Goal: Task Accomplishment & Management: Manage account settings

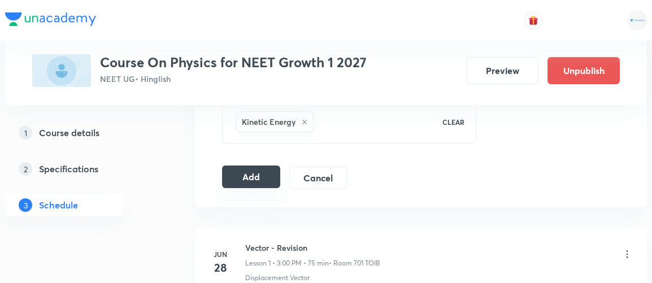
scroll to position [599, 0]
click at [241, 176] on button "Add" at bounding box center [251, 175] width 58 height 23
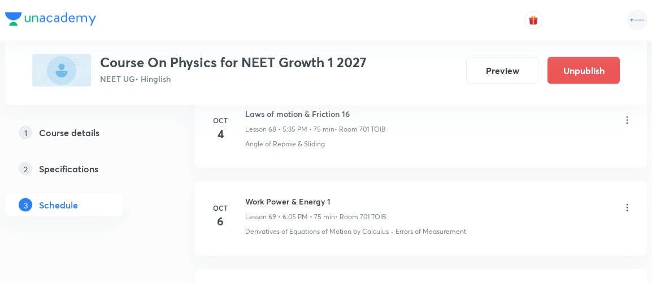
scroll to position [6071, 0]
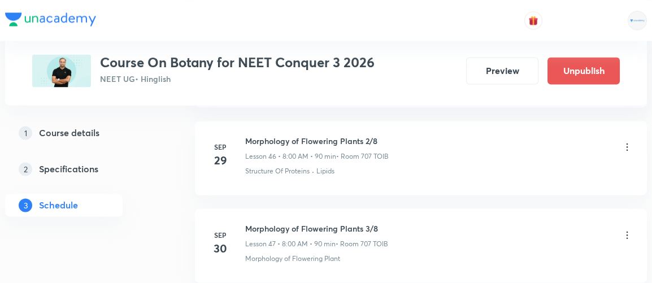
scroll to position [4634, 0]
drag, startPoint x: 0, startPoint y: 0, endPoint x: 464, endPoint y: 195, distance: 503.4
click at [464, 208] on li "Sep 30 Morphology of Flowering Plants 3/8 Lesson 47 • 8:00 AM • 90 min • Room 7…" at bounding box center [421, 245] width 452 height 74
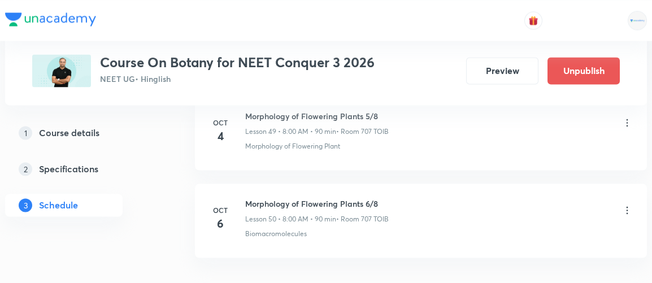
scroll to position [4977, 0]
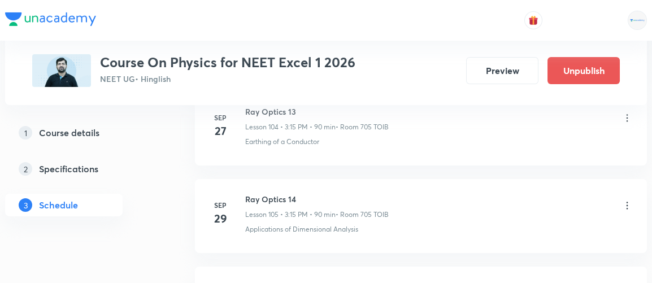
scroll to position [10032, 0]
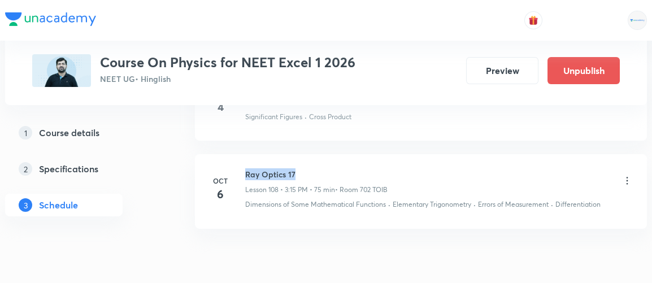
drag, startPoint x: 246, startPoint y: 121, endPoint x: 311, endPoint y: 117, distance: 65.1
click at [311, 168] on h6 "Ray Optics 17" at bounding box center [316, 174] width 142 height 12
copy h6 "Ray Optics 17"
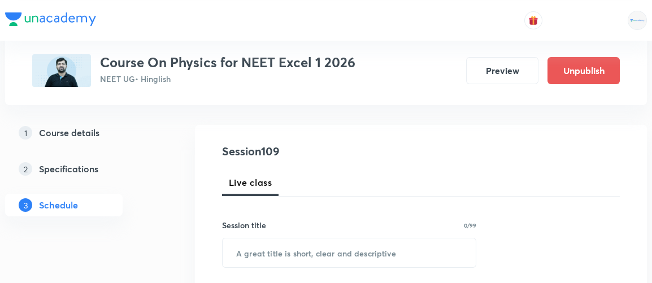
scroll to position [139, 0]
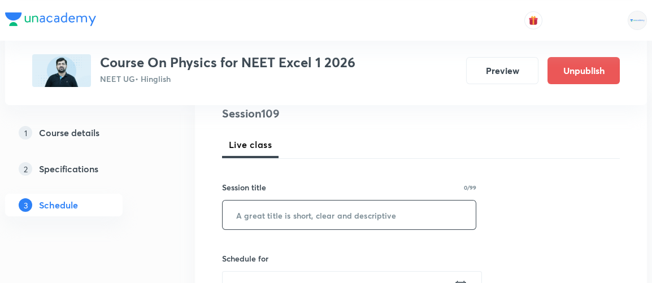
click at [313, 211] on input "text" at bounding box center [348, 214] width 253 height 29
paste input "Ray Optics 17"
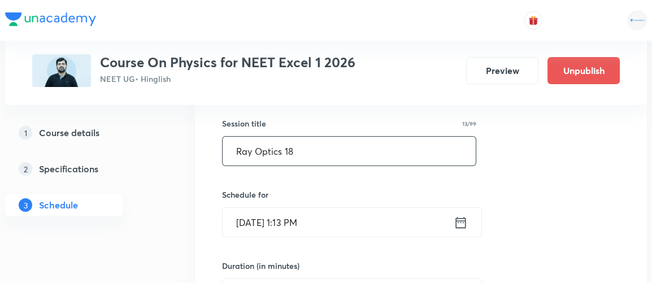
scroll to position [208, 0]
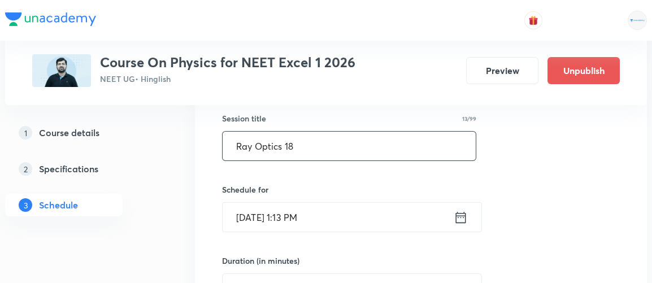
type input "Ray Optics 18"
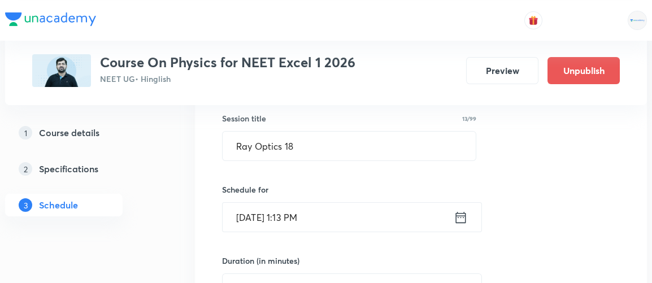
click at [461, 217] on icon at bounding box center [460, 217] width 14 height 16
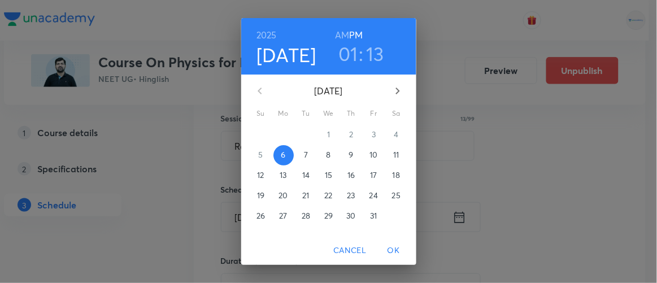
click at [304, 156] on span "7" at bounding box center [306, 154] width 20 height 11
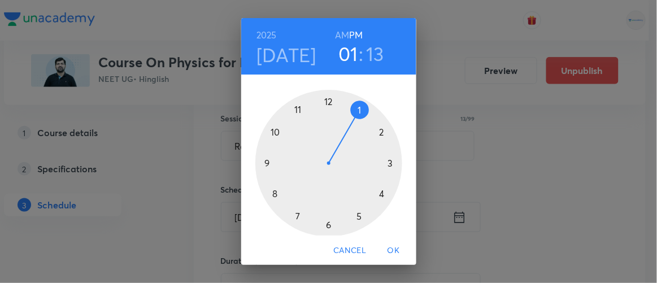
click at [386, 161] on div at bounding box center [328, 163] width 147 height 147
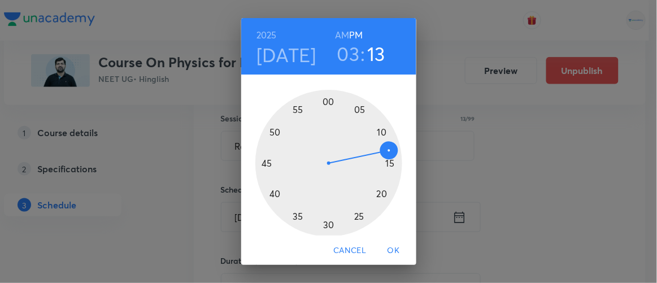
click at [386, 161] on div at bounding box center [328, 163] width 147 height 147
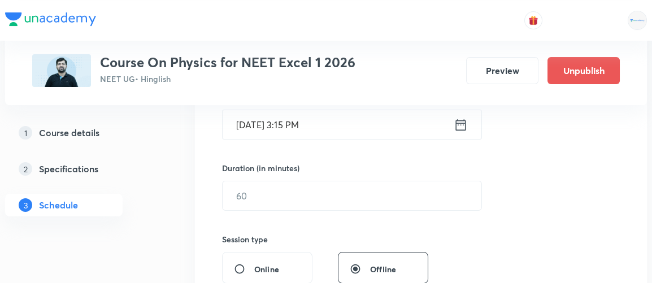
scroll to position [301, 0]
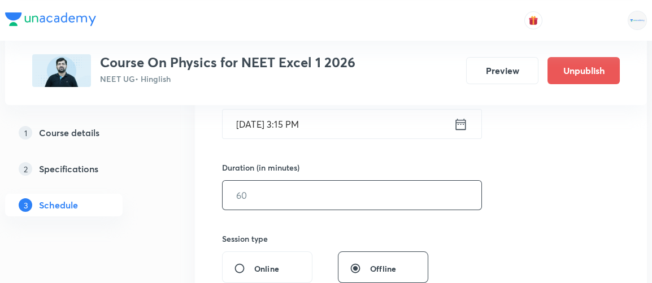
click at [246, 202] on input "text" at bounding box center [351, 195] width 259 height 29
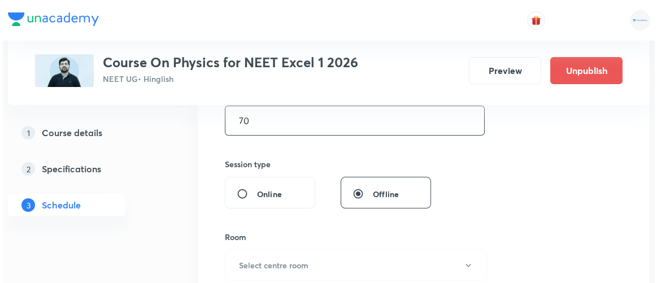
scroll to position [387, 0]
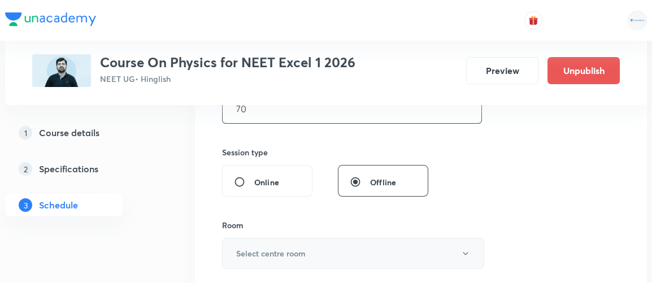
type input "70"
click at [265, 251] on h6 "Select centre room" at bounding box center [270, 253] width 69 height 12
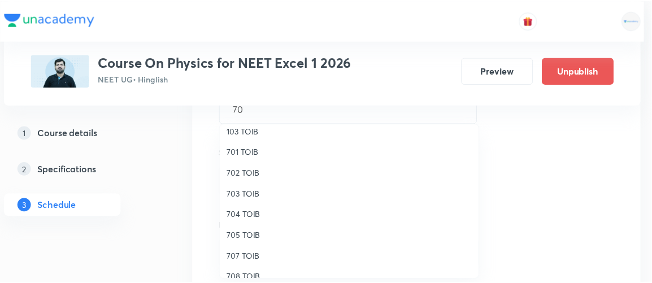
scroll to position [92, 0]
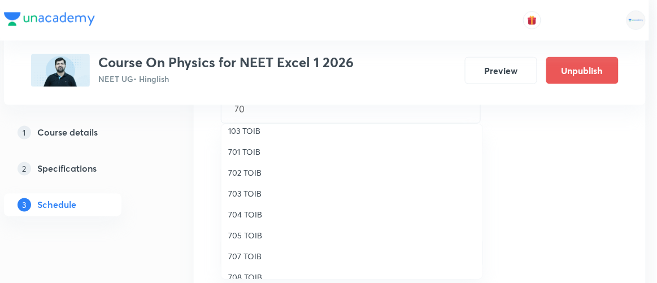
click at [236, 235] on span "705 TOIB" at bounding box center [351, 235] width 247 height 12
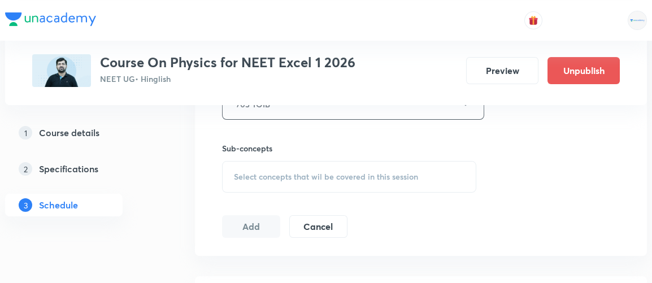
scroll to position [538, 0]
click at [322, 174] on span "Select concepts that wil be covered in this session" at bounding box center [326, 175] width 184 height 9
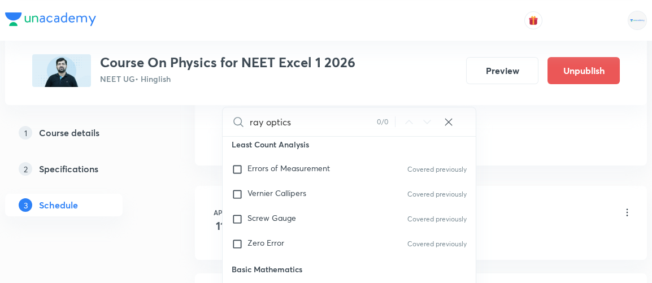
scroll to position [400, 0]
type input "r"
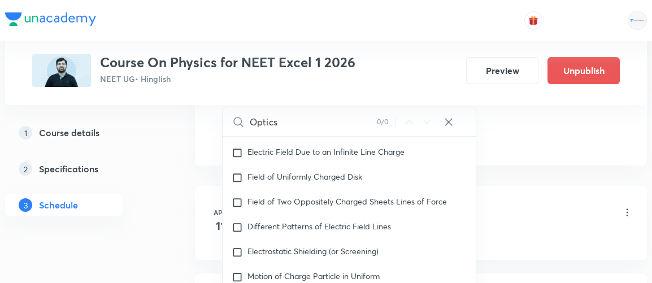
scroll to position [7826, 0]
type input "Optics"
click at [280, 195] on div "Field of Two Oppositely Charged Sheets Lines of Force" at bounding box center [348, 201] width 253 height 25
checkbox input "true"
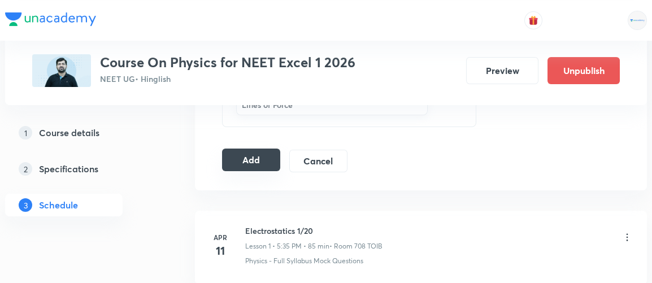
click at [257, 151] on button "Add" at bounding box center [251, 160] width 58 height 23
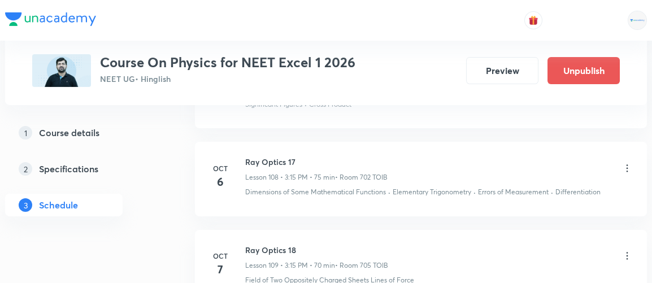
scroll to position [9526, 0]
click at [628, 250] on icon at bounding box center [626, 255] width 11 height 11
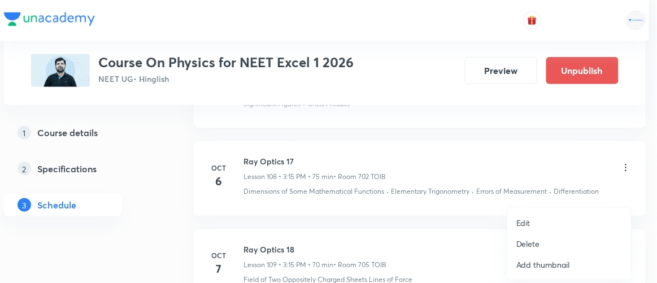
click at [525, 222] on p "Edit" at bounding box center [523, 223] width 14 height 12
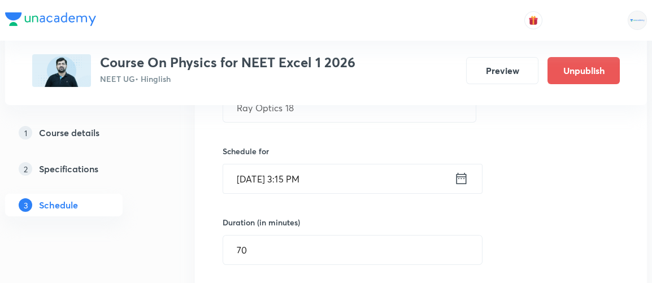
scroll to position [9706, 0]
drag, startPoint x: 257, startPoint y: 212, endPoint x: 255, endPoint y: 202, distance: 10.9
click at [255, 235] on div "70 ​" at bounding box center [352, 250] width 260 height 30
click at [255, 235] on input "70" at bounding box center [352, 249] width 259 height 29
type input "7"
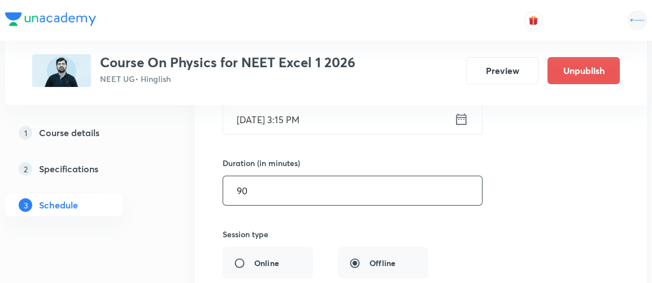
scroll to position [9766, 0]
type input "90"
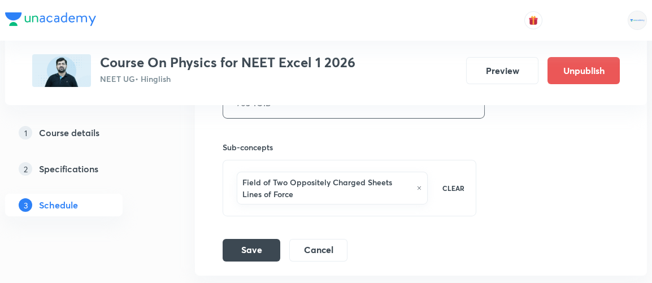
scroll to position [10001, 0]
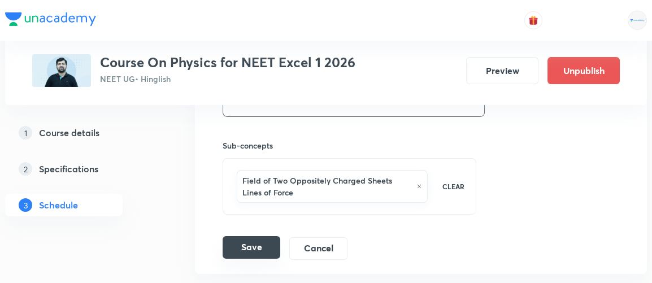
click at [260, 236] on button "Save" at bounding box center [251, 247] width 58 height 23
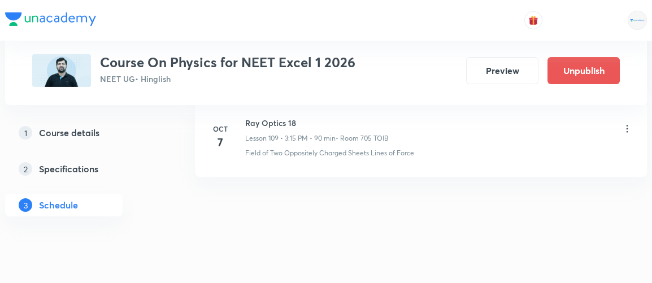
scroll to position [9601, 0]
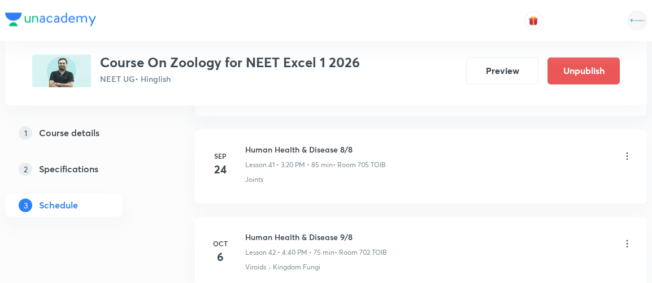
scroll to position [4194, 0]
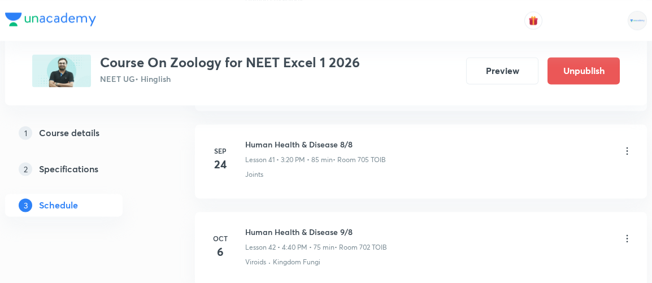
click at [628, 233] on icon at bounding box center [626, 238] width 11 height 11
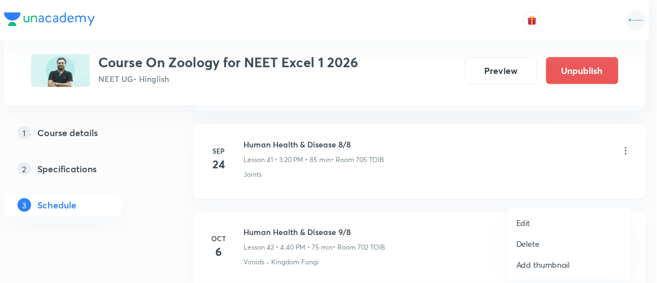
click at [516, 225] on p "Edit" at bounding box center [523, 223] width 14 height 12
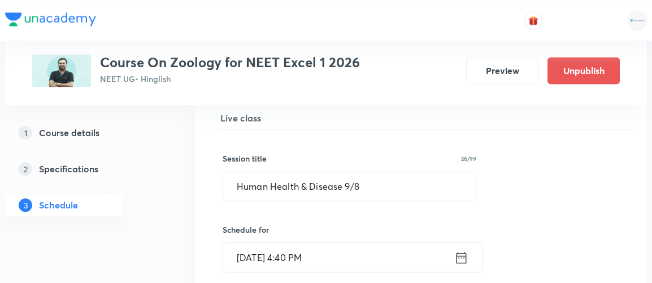
scroll to position [3754, 0]
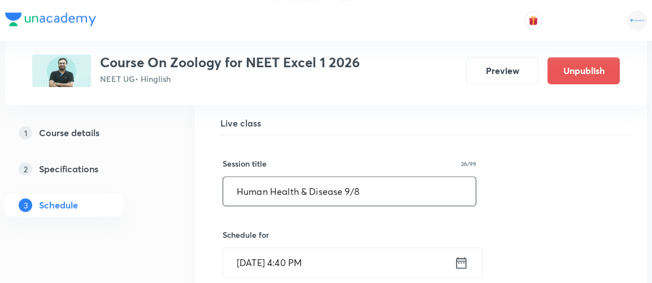
drag, startPoint x: 382, startPoint y: 168, endPoint x: 196, endPoint y: 193, distance: 187.5
paste input "Biotechnology-Principles and Processes-I:"
type input "Biotechnology-Principles and Processes-1"
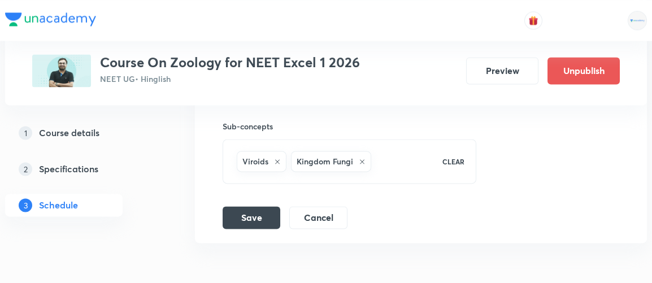
scroll to position [4152, 0]
click at [248, 205] on button "Save" at bounding box center [251, 216] width 58 height 23
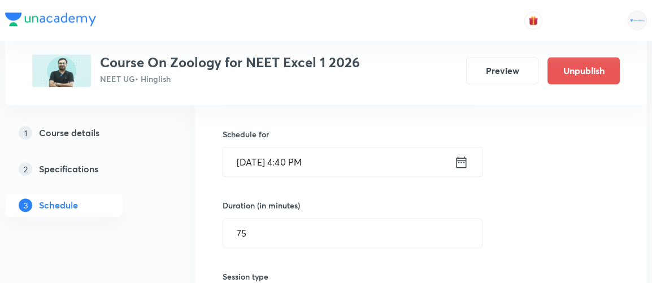
scroll to position [3854, 0]
click at [461, 154] on icon at bounding box center [461, 162] width 14 height 16
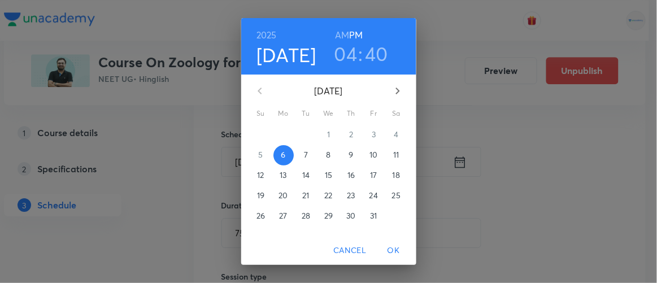
click at [347, 59] on h3 "04" at bounding box center [345, 54] width 23 height 24
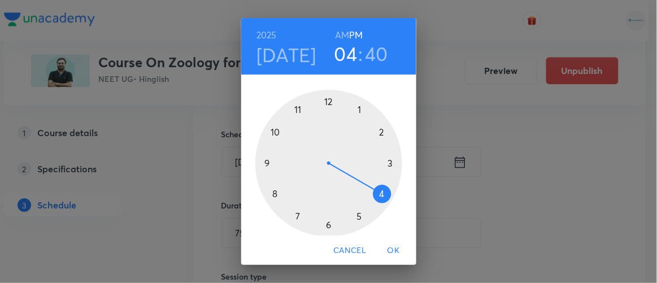
click at [355, 216] on div at bounding box center [328, 163] width 147 height 147
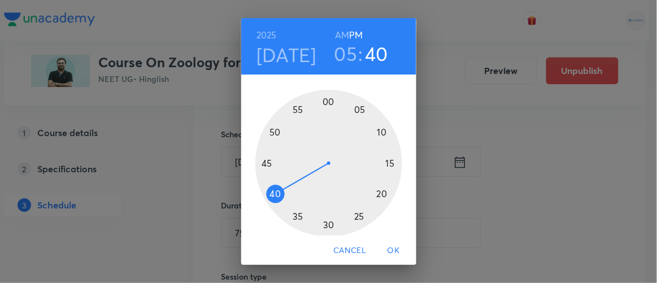
click at [322, 103] on div at bounding box center [328, 163] width 147 height 147
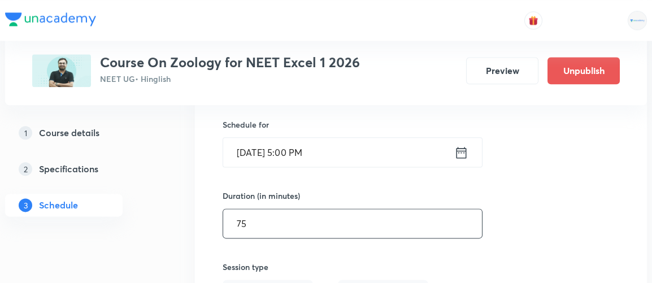
scroll to position [3865, 0]
click at [298, 208] on input "75" at bounding box center [352, 222] width 259 height 29
type input "7"
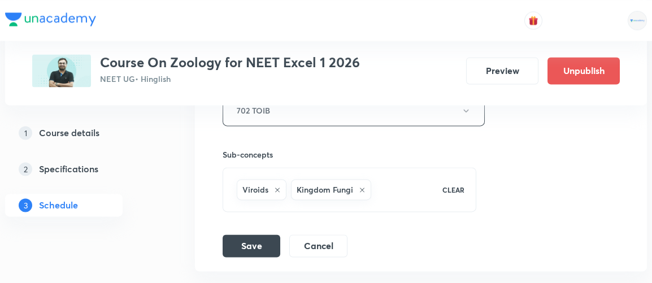
scroll to position [4128, 0]
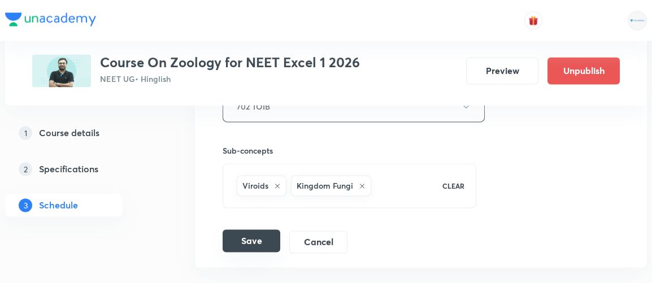
type input "90"
click at [248, 229] on button "Save" at bounding box center [251, 240] width 58 height 23
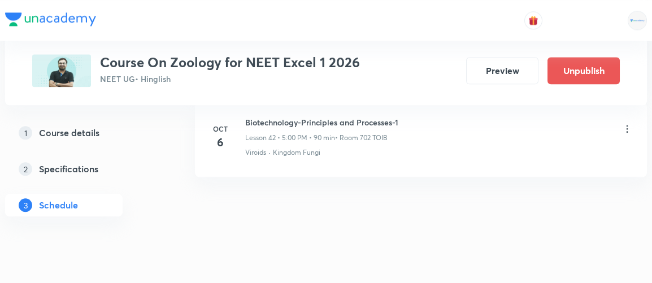
scroll to position [3765, 0]
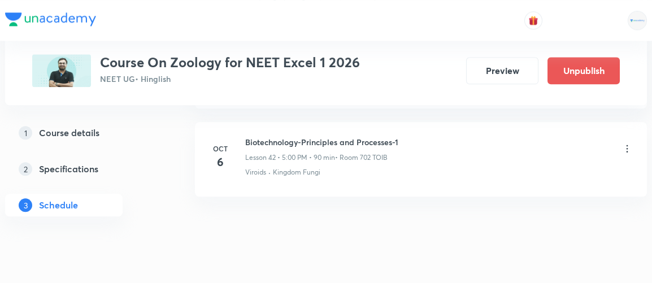
click at [626, 143] on icon at bounding box center [626, 148] width 11 height 11
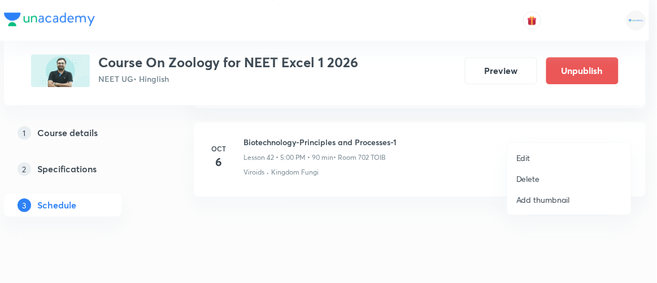
click at [522, 158] on p "Edit" at bounding box center [523, 158] width 14 height 12
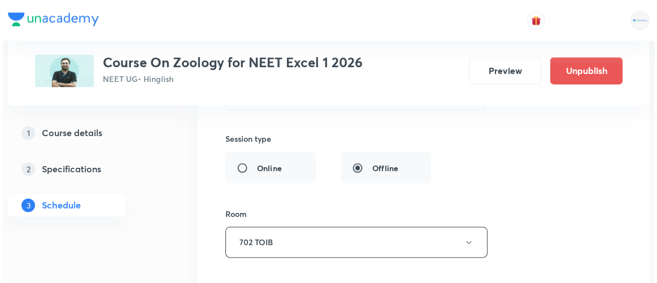
scroll to position [3993, 0]
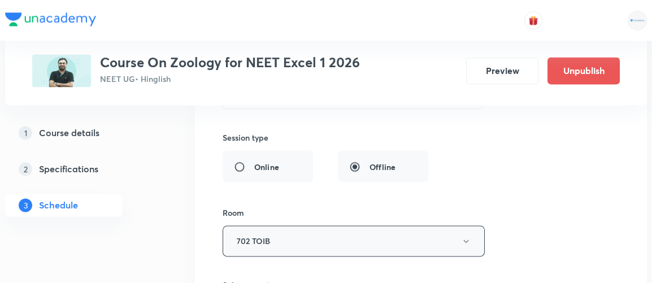
click at [355, 225] on button "702 TOIB" at bounding box center [353, 240] width 262 height 31
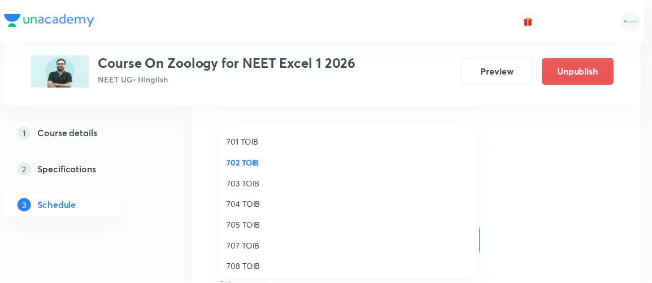
scroll to position [103, 0]
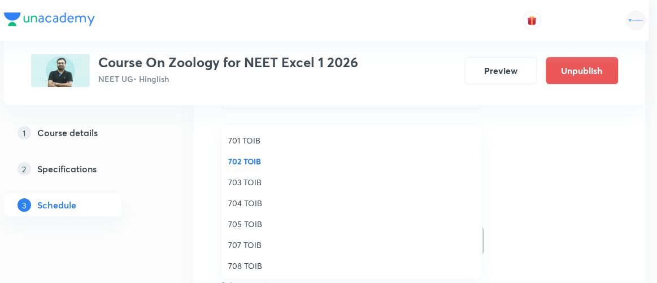
click at [238, 222] on span "705 TOIB" at bounding box center [351, 224] width 247 height 12
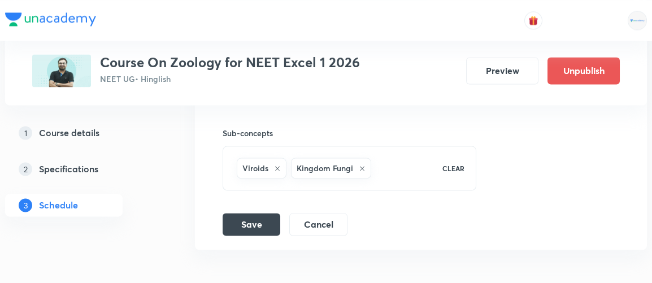
scroll to position [4145, 0]
click at [255, 212] on button "Save" at bounding box center [251, 223] width 58 height 23
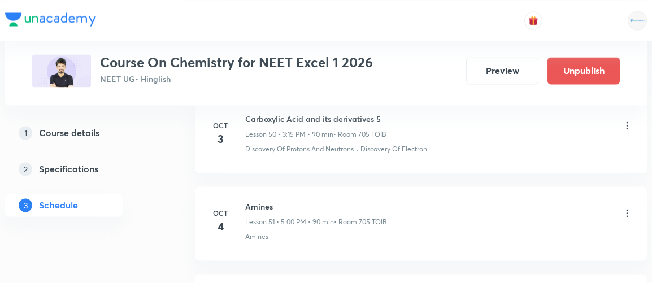
scroll to position [5044, 0]
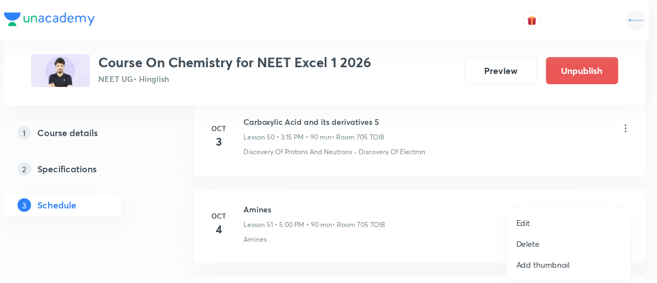
click at [519, 222] on p "Edit" at bounding box center [523, 223] width 14 height 12
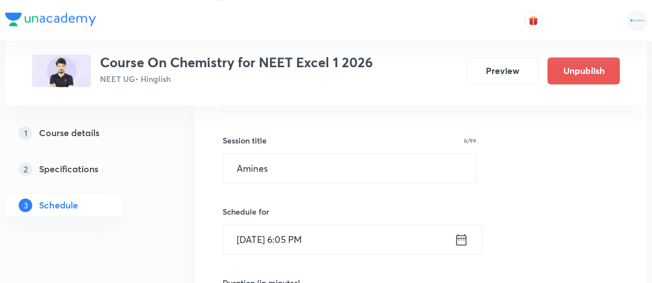
scroll to position [4691, 0]
click at [462, 233] on icon at bounding box center [461, 241] width 14 height 16
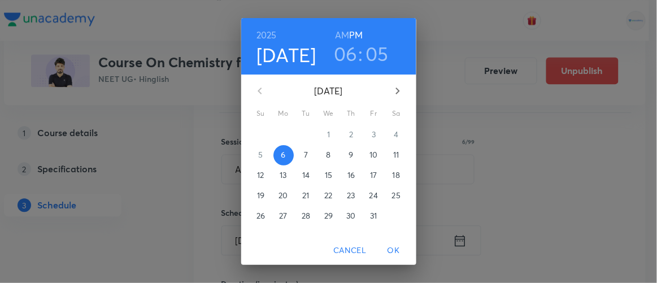
click at [304, 158] on p "7" at bounding box center [306, 154] width 4 height 11
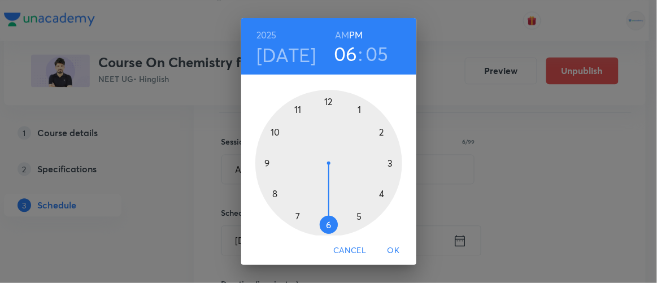
click at [391, 253] on span "OK" at bounding box center [393, 250] width 27 height 14
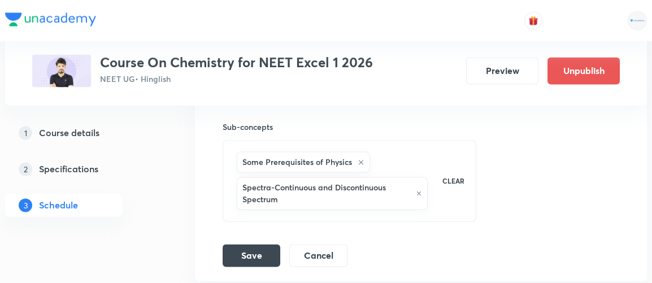
scroll to position [5070, 0]
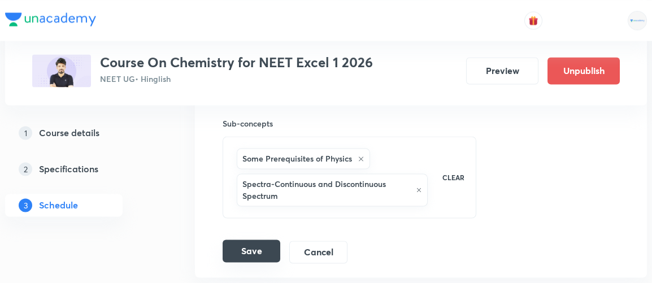
click at [258, 239] on button "Save" at bounding box center [251, 250] width 58 height 23
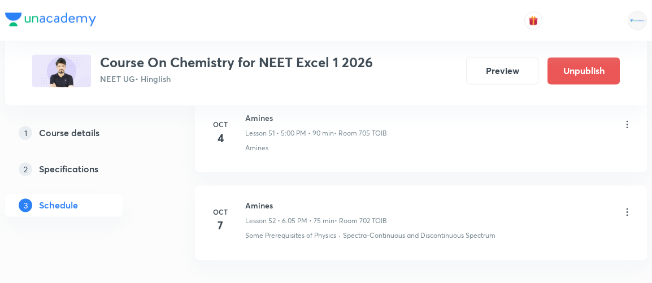
scroll to position [4618, 0]
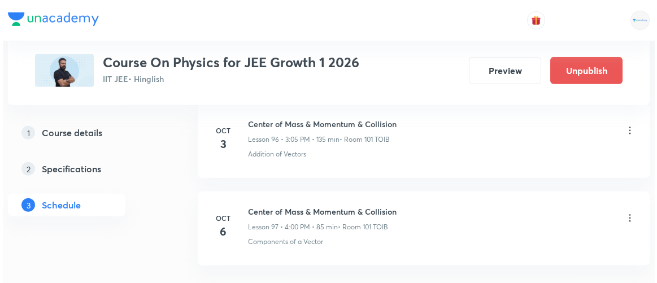
scroll to position [9044, 0]
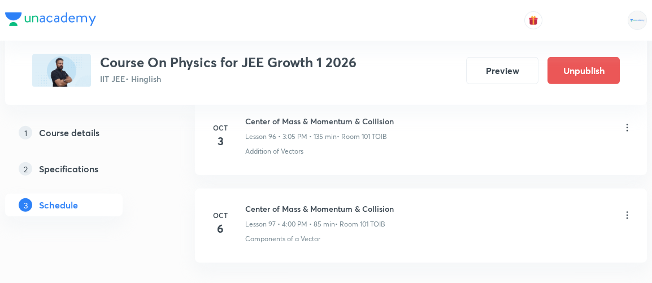
click at [622, 209] on icon at bounding box center [626, 214] width 11 height 11
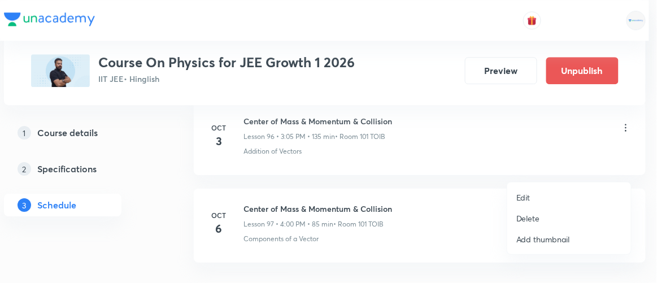
click at [529, 201] on p "Edit" at bounding box center [523, 197] width 14 height 12
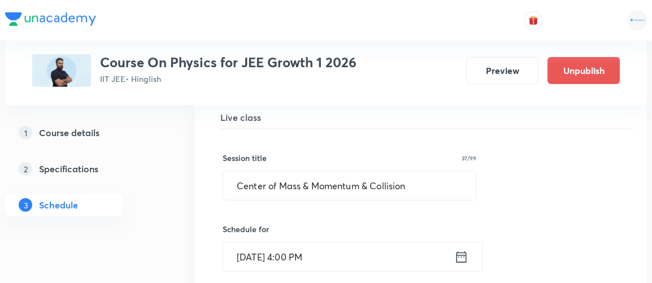
scroll to position [8562, 0]
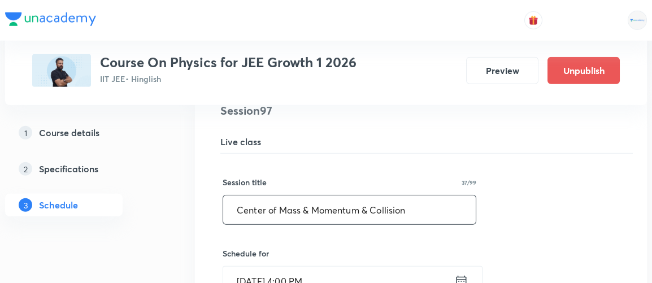
drag, startPoint x: 415, startPoint y: 167, endPoint x: 204, endPoint y: 171, distance: 210.7
type input "Rotational Motion"
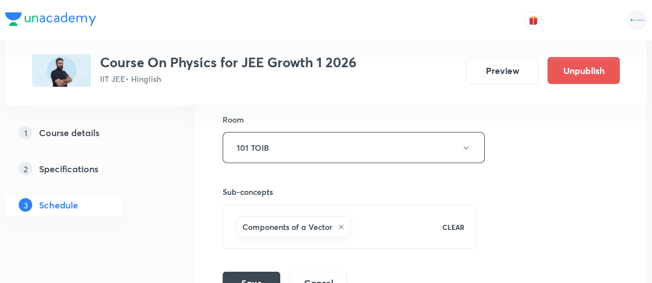
scroll to position [8914, 0]
click at [237, 270] on button "Save" at bounding box center [251, 281] width 58 height 23
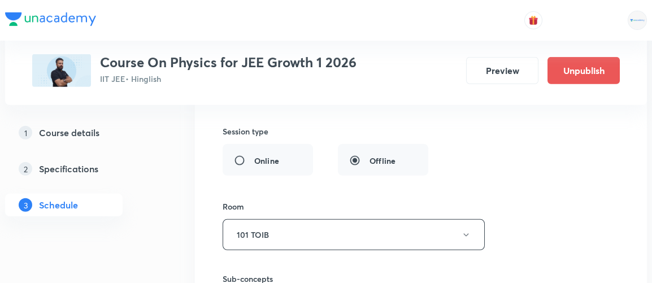
scroll to position [8846, 0]
click at [430, 219] on button "101 TOIB" at bounding box center [353, 234] width 262 height 31
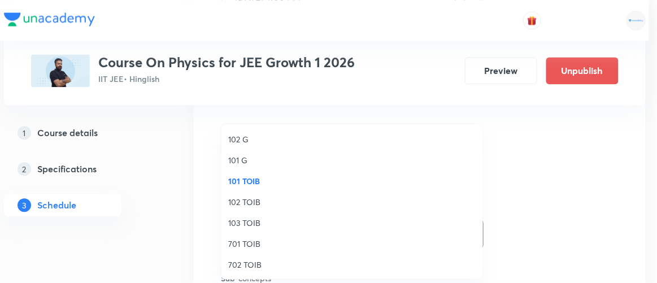
click at [235, 202] on span "102 TOIB" at bounding box center [351, 202] width 247 height 12
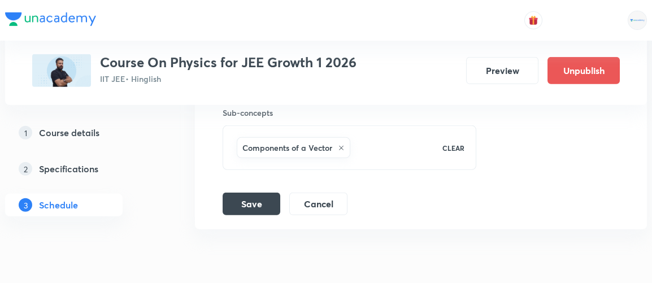
scroll to position [9017, 0]
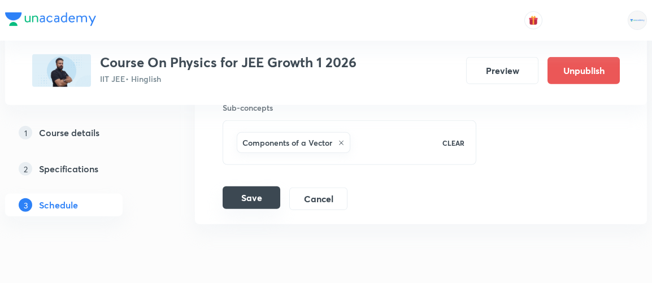
click at [257, 186] on button "Save" at bounding box center [251, 197] width 58 height 23
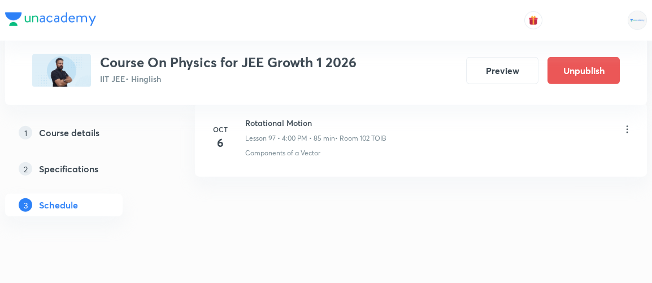
scroll to position [8566, 0]
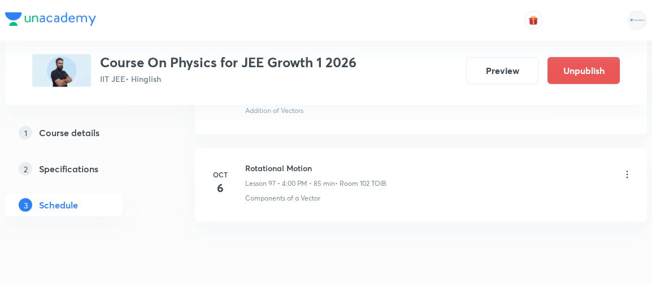
click at [626, 169] on icon at bounding box center [626, 174] width 11 height 11
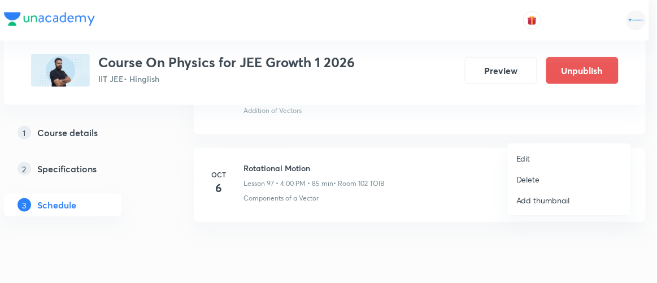
click at [526, 158] on p "Edit" at bounding box center [523, 158] width 14 height 12
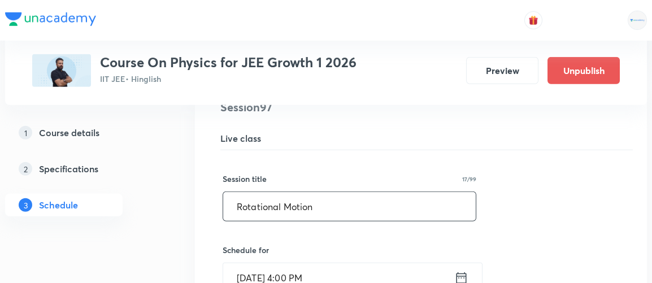
click at [326, 192] on input "Rotational Motion" at bounding box center [349, 206] width 252 height 29
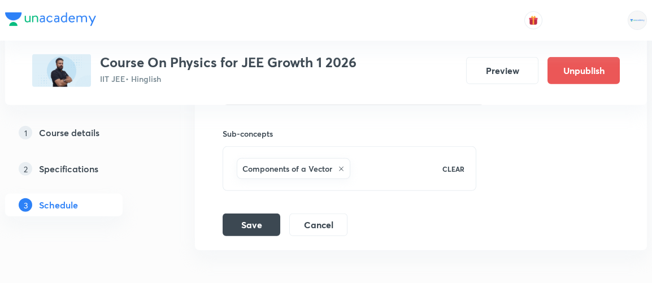
scroll to position [8972, 0]
type input "Rotational Motion"
click at [329, 212] on button "Cancel" at bounding box center [318, 223] width 58 height 23
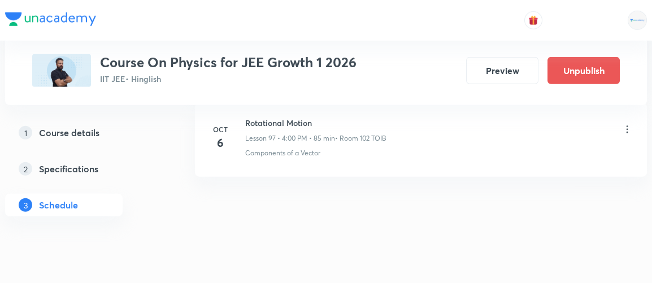
scroll to position [8566, 0]
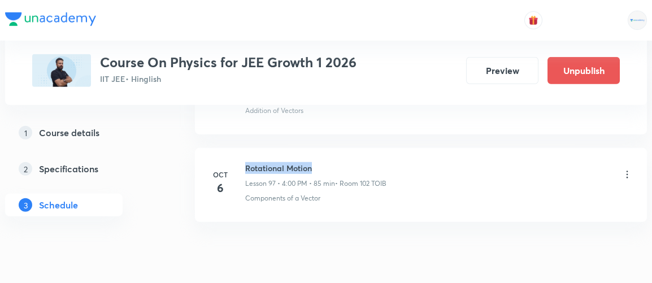
drag, startPoint x: 317, startPoint y: 123, endPoint x: 245, endPoint y: 122, distance: 71.7
click at [245, 162] on h6 "Rotational Motion" at bounding box center [315, 168] width 141 height 12
copy h6 "Rotational Motion"
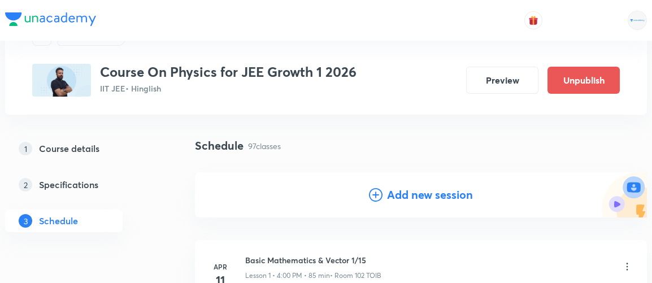
scroll to position [53, 0]
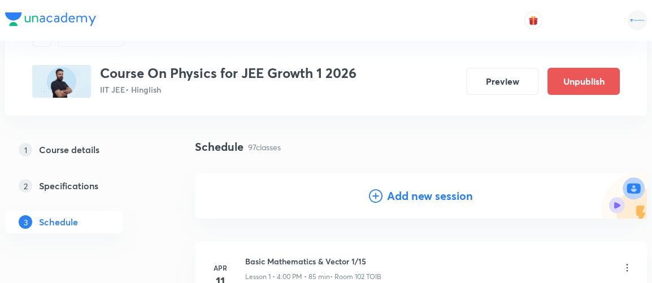
click at [416, 197] on h4 "Add new session" at bounding box center [430, 195] width 86 height 17
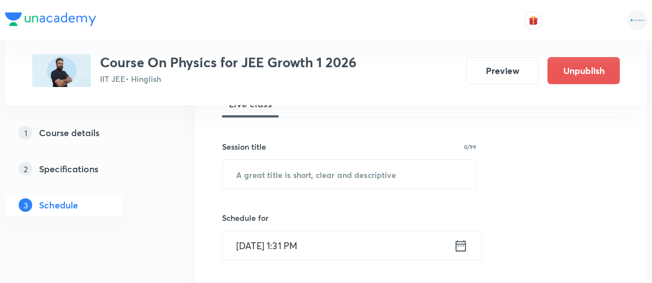
scroll to position [184, 0]
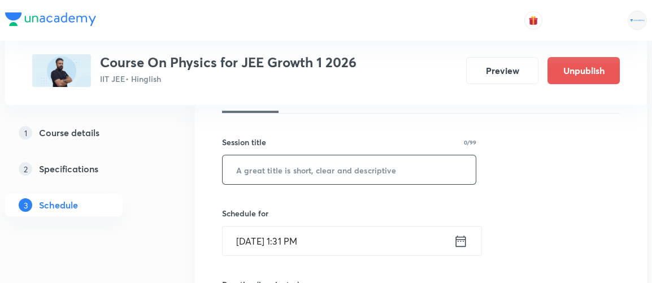
click at [266, 167] on input "text" at bounding box center [348, 169] width 253 height 29
paste input "Rotational Motion"
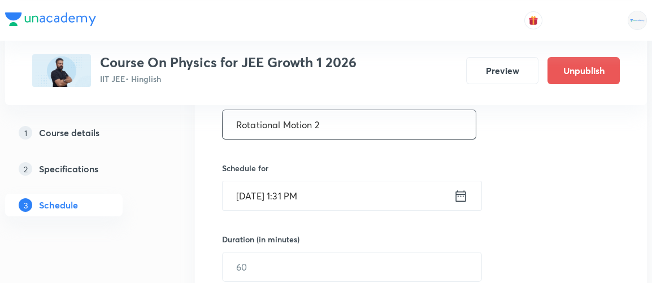
scroll to position [229, 0]
type input "Rotational Motion 2"
click at [460, 194] on icon at bounding box center [460, 196] width 14 height 16
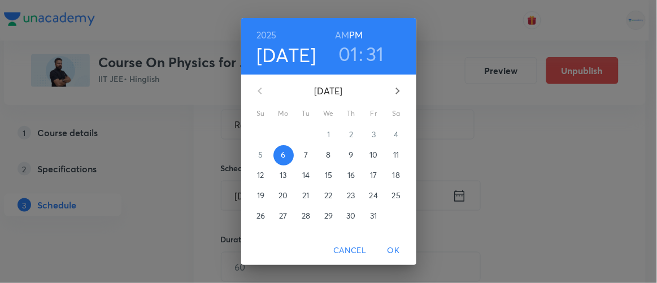
click at [326, 151] on p "8" at bounding box center [328, 154] width 5 height 11
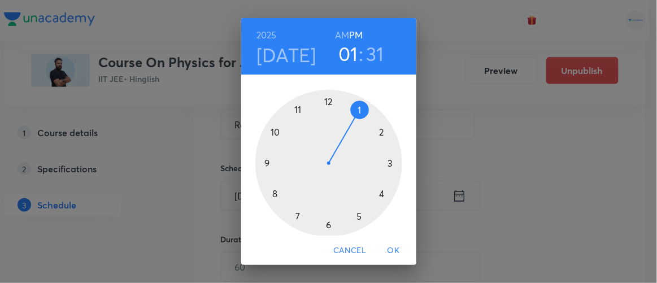
click at [377, 195] on div at bounding box center [328, 163] width 147 height 147
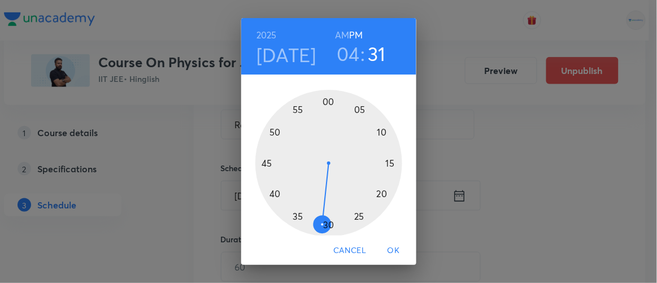
click at [324, 102] on div at bounding box center [328, 163] width 147 height 147
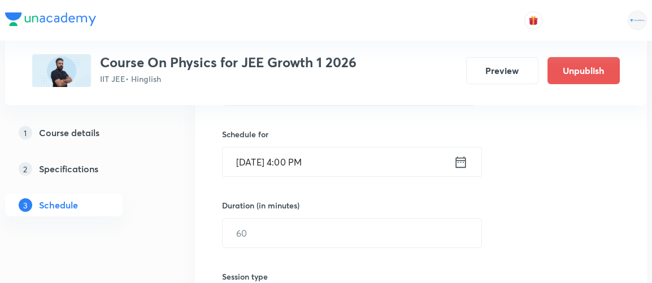
scroll to position [264, 0]
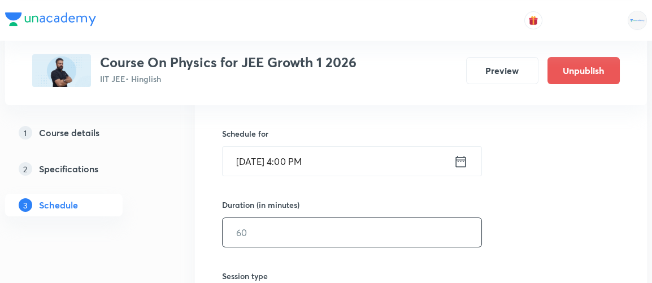
click at [259, 231] on input "text" at bounding box center [351, 232] width 259 height 29
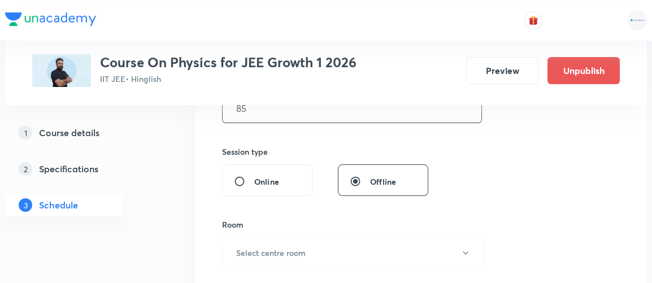
scroll to position [392, 0]
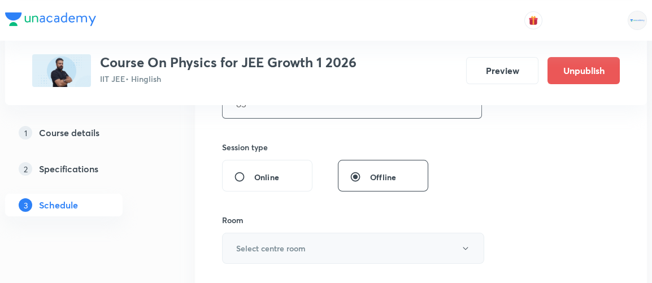
type input "85"
click at [256, 248] on h6 "Select centre room" at bounding box center [270, 248] width 69 height 12
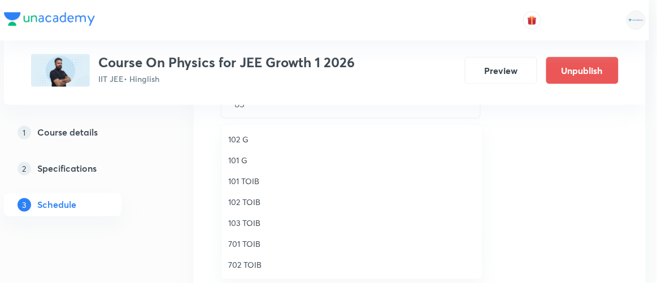
click at [249, 201] on span "102 TOIB" at bounding box center [351, 202] width 247 height 12
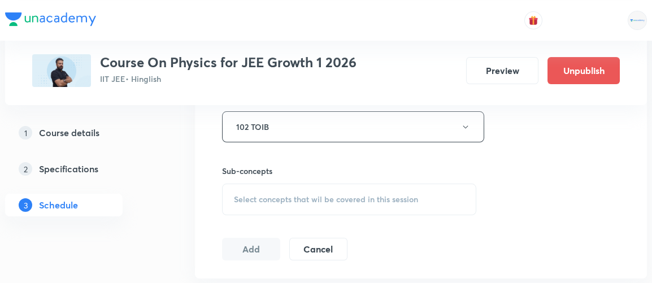
scroll to position [515, 0]
click at [249, 201] on div "Select concepts that wil be covered in this session" at bounding box center [349, 198] width 254 height 32
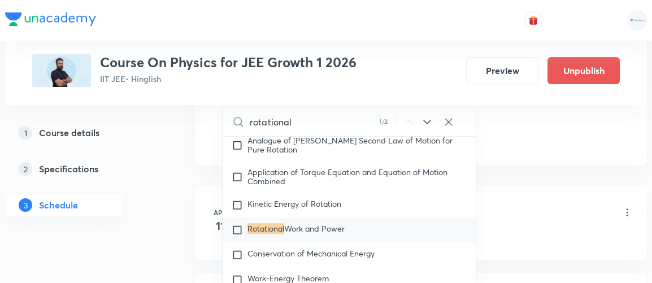
scroll to position [3551, 0]
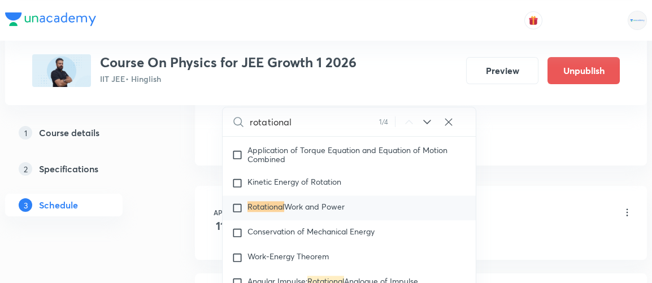
type input "rotational"
click at [237, 202] on input "checkbox" at bounding box center [240, 207] width 16 height 11
checkbox input "true"
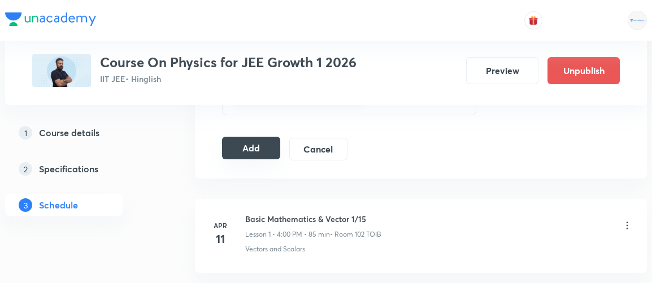
click at [252, 145] on button "Add" at bounding box center [251, 148] width 58 height 23
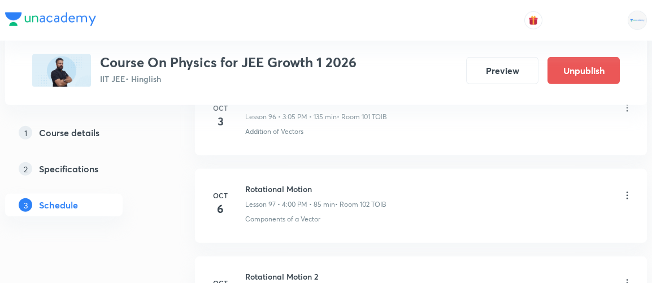
scroll to position [8544, 0]
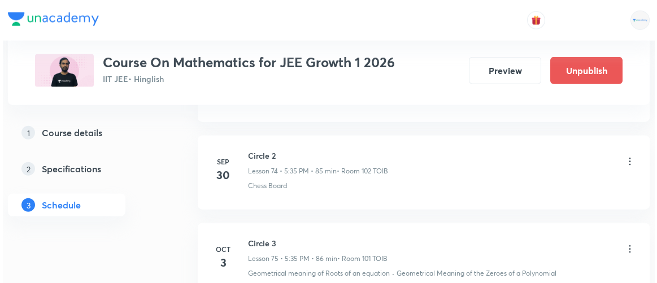
scroll to position [7328, 0]
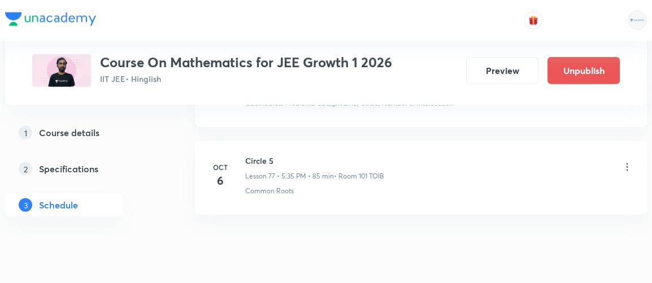
click at [626, 163] on icon at bounding box center [627, 166] width 2 height 7
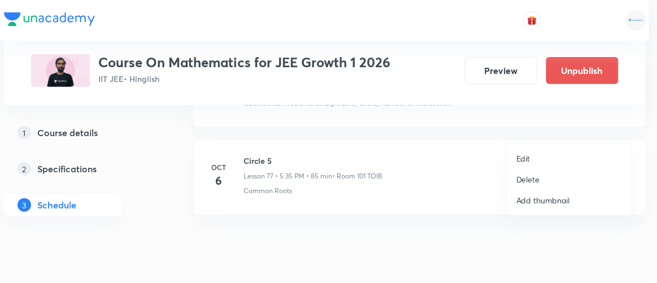
click at [517, 160] on p "Edit" at bounding box center [523, 158] width 14 height 12
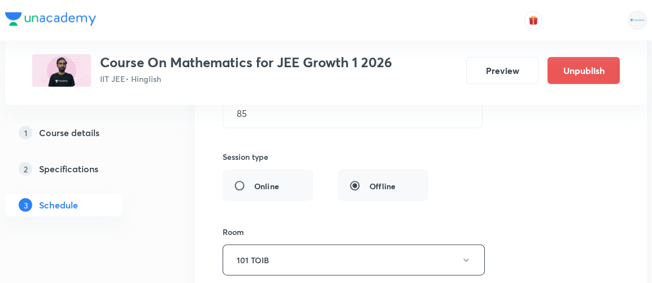
scroll to position [7036, 0]
click at [273, 245] on button "101 TOIB" at bounding box center [353, 260] width 262 height 31
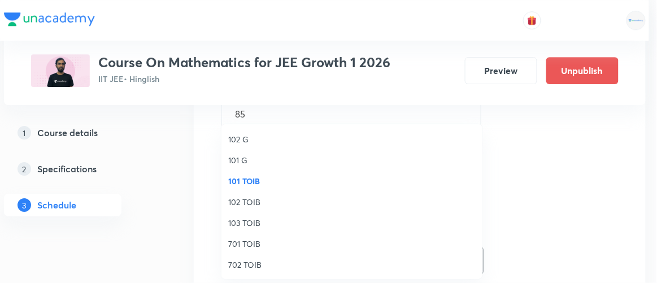
click at [244, 204] on span "102 TOIB" at bounding box center [351, 202] width 247 height 12
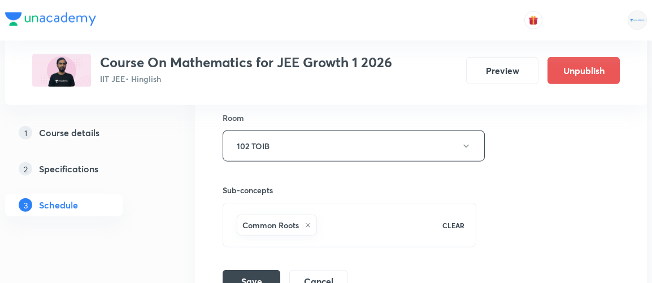
scroll to position [7155, 0]
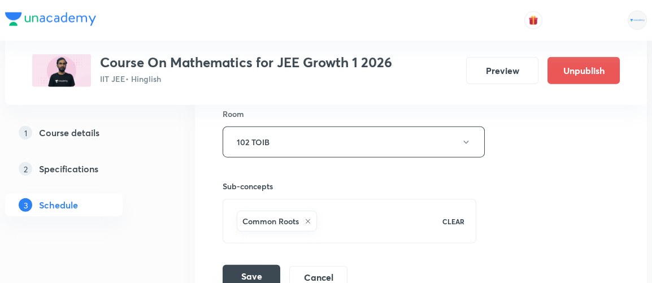
click at [257, 265] on button "Save" at bounding box center [251, 276] width 58 height 23
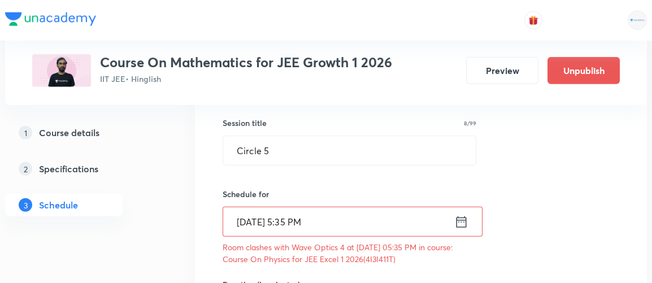
scroll to position [6856, 0]
click at [459, 215] on icon at bounding box center [461, 223] width 14 height 16
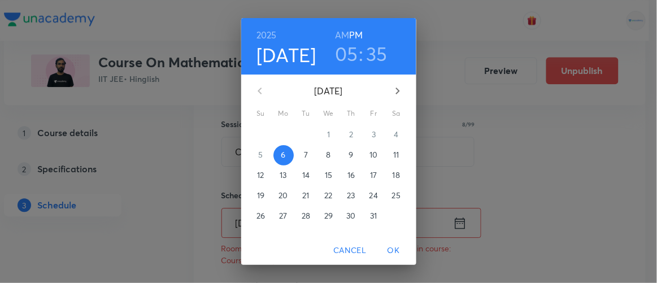
click at [296, 156] on span "7" at bounding box center [306, 154] width 20 height 11
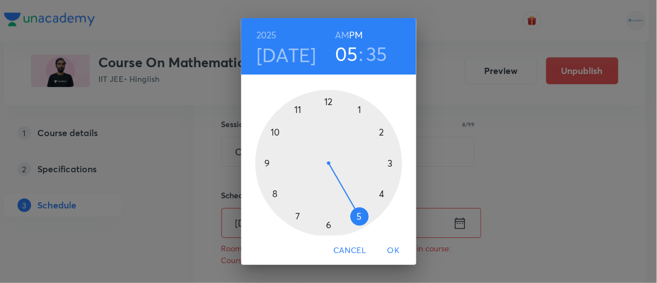
click at [395, 252] on span "OK" at bounding box center [393, 250] width 27 height 14
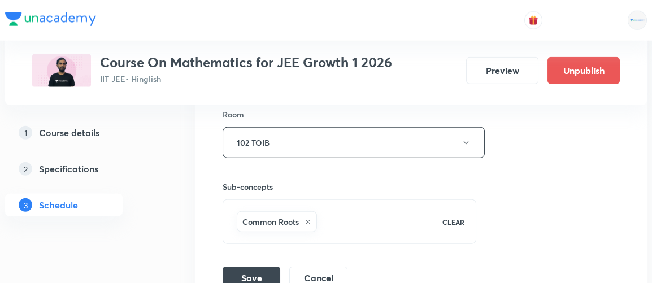
scroll to position [7175, 0]
click at [265, 264] on button "Save" at bounding box center [251, 275] width 58 height 23
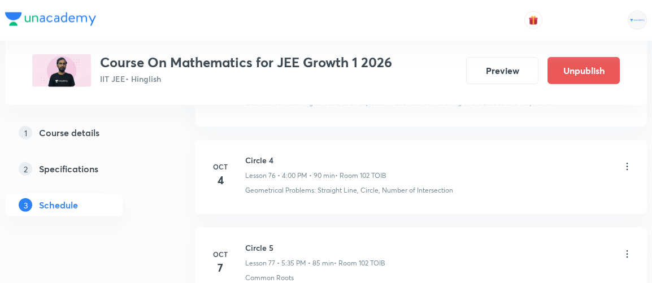
scroll to position [6721, 0]
click at [625, 249] on icon at bounding box center [626, 254] width 11 height 11
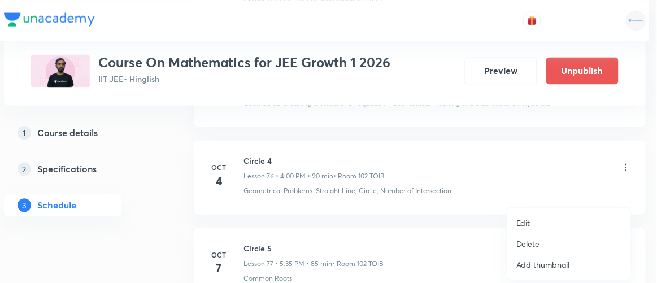
click at [517, 228] on p "Edit" at bounding box center [523, 223] width 14 height 12
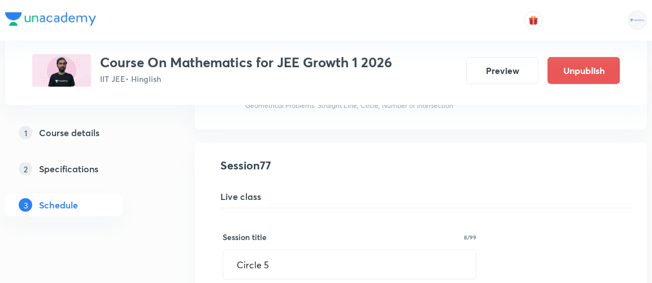
scroll to position [6748, 0]
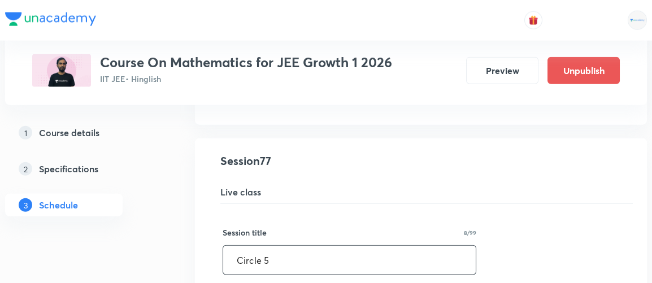
click at [280, 246] on input "Circle 5" at bounding box center [349, 260] width 252 height 29
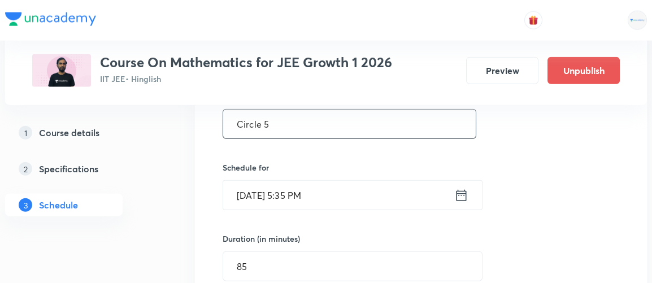
scroll to position [6884, 0]
click at [464, 187] on icon at bounding box center [461, 195] width 14 height 16
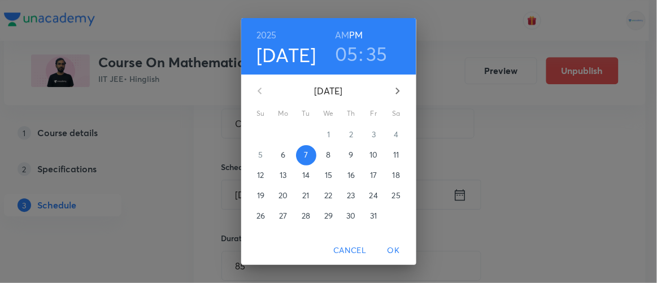
click at [281, 157] on p "6" at bounding box center [283, 154] width 5 height 11
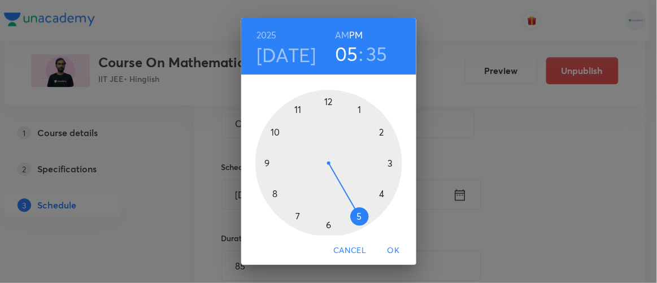
click at [397, 251] on span "OK" at bounding box center [393, 250] width 27 height 14
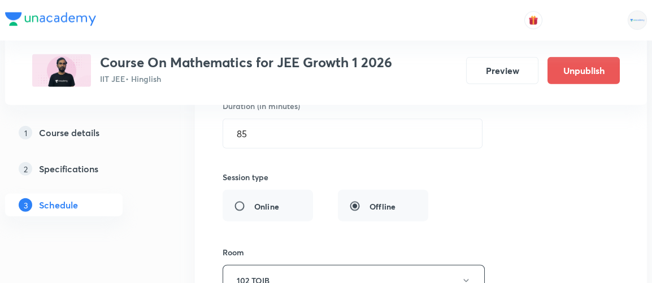
scroll to position [7023, 0]
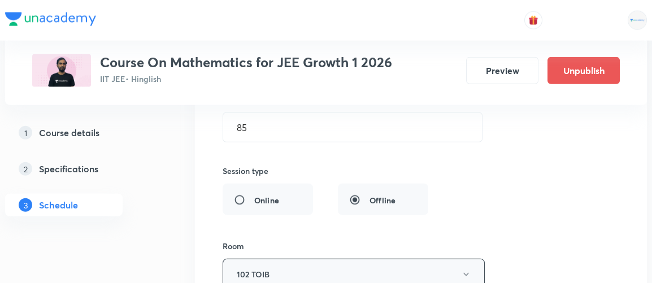
click at [377, 259] on button "102 TOIB" at bounding box center [353, 274] width 262 height 31
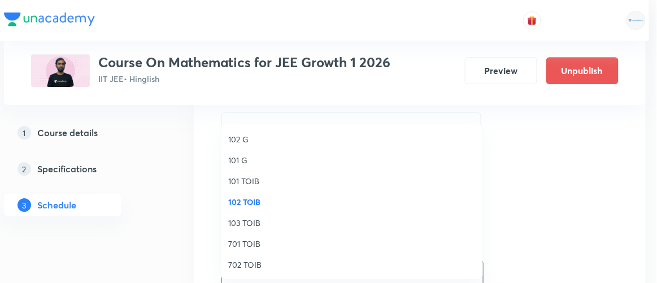
click at [238, 182] on span "101 TOIB" at bounding box center [351, 181] width 247 height 12
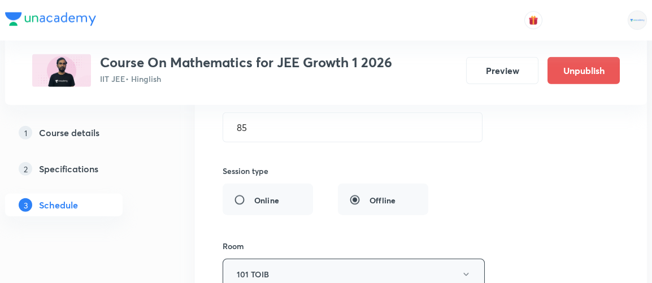
click at [280, 259] on button "101 TOIB" at bounding box center [353, 274] width 262 height 31
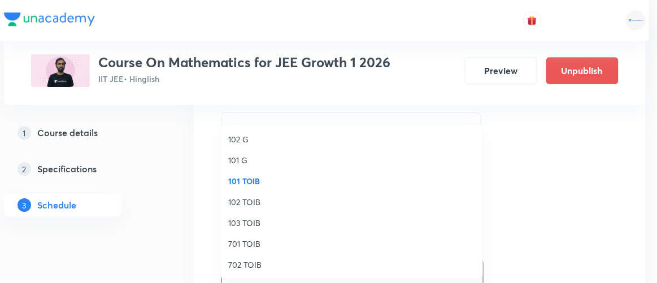
click at [241, 207] on span "102 TOIB" at bounding box center [351, 202] width 247 height 12
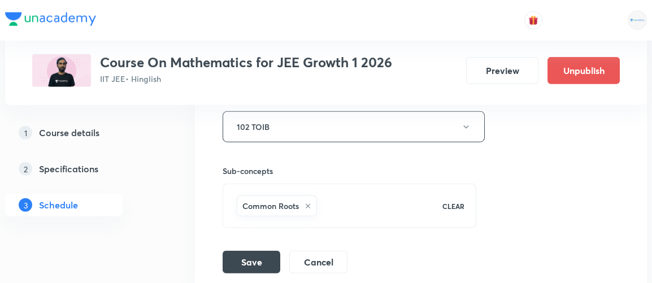
scroll to position [7171, 0]
click at [254, 249] on button "Save" at bounding box center [251, 260] width 58 height 23
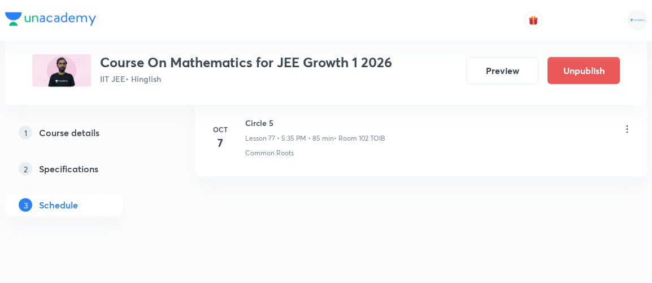
scroll to position [6811, 0]
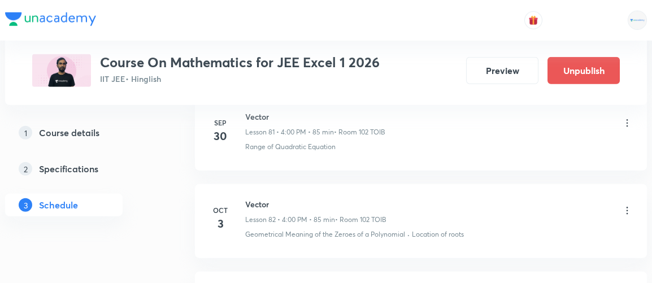
scroll to position [7863, 0]
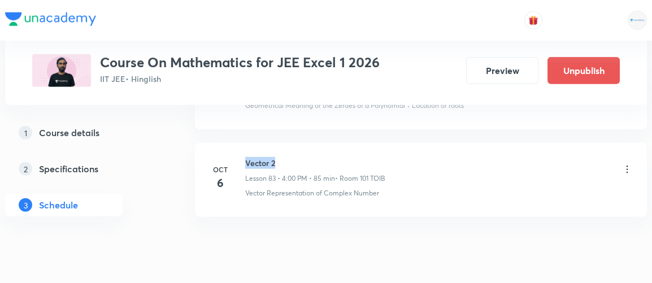
drag, startPoint x: 244, startPoint y: 124, endPoint x: 287, endPoint y: 123, distance: 42.4
click at [287, 157] on h6 "Vector 2" at bounding box center [315, 163] width 140 height 12
copy h6 "Vector 2"
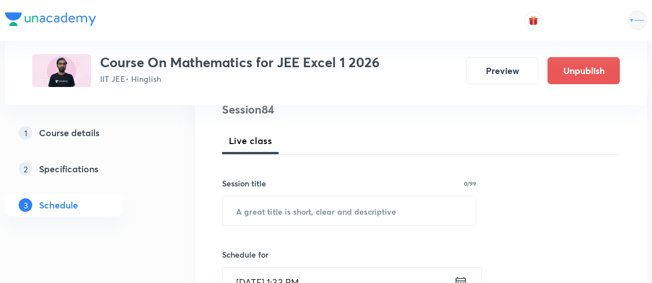
scroll to position [145, 0]
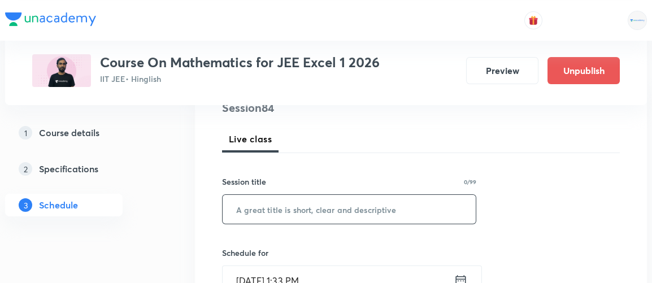
click at [307, 206] on input "text" at bounding box center [348, 209] width 253 height 29
paste input "Vector 2"
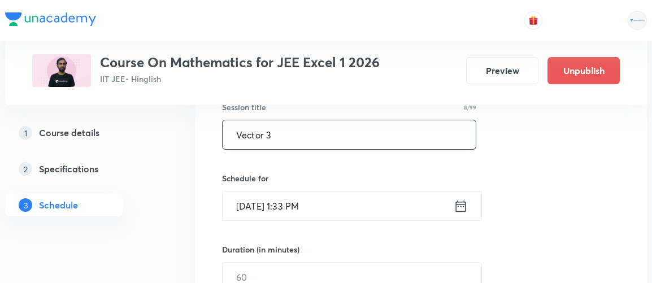
scroll to position [220, 0]
type input "Vector 3"
click at [460, 208] on icon at bounding box center [460, 206] width 14 height 16
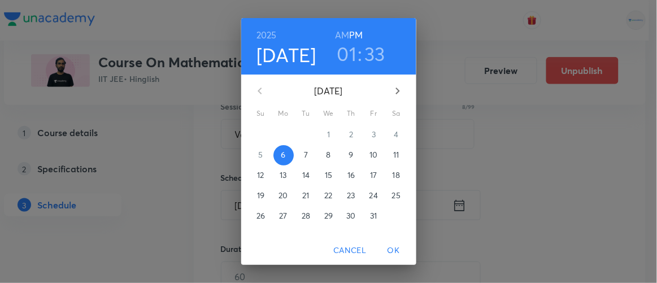
click at [304, 159] on p "7" at bounding box center [306, 154] width 4 height 11
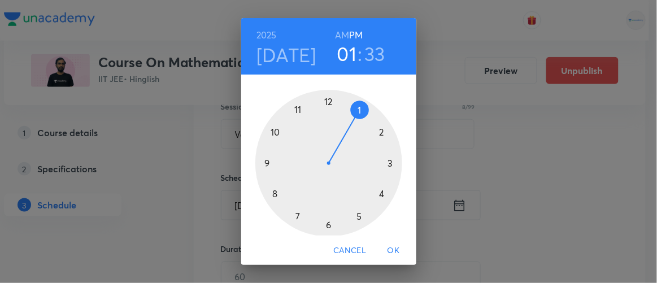
click at [376, 193] on div at bounding box center [328, 163] width 147 height 147
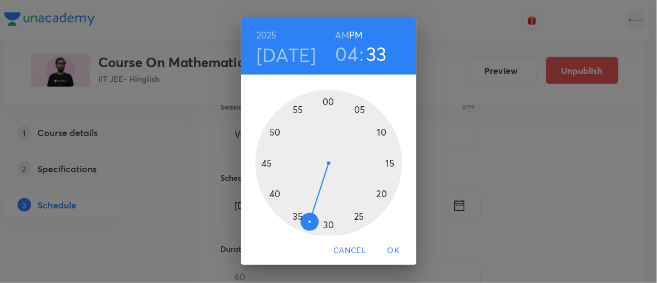
click at [324, 102] on div at bounding box center [328, 163] width 147 height 147
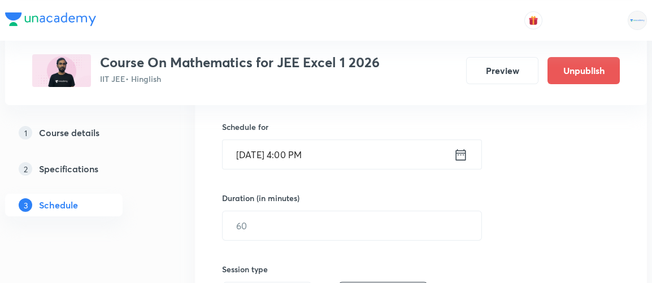
scroll to position [277, 0]
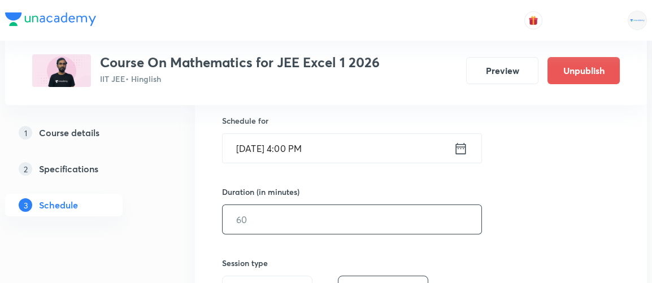
click at [269, 220] on input "text" at bounding box center [351, 219] width 259 height 29
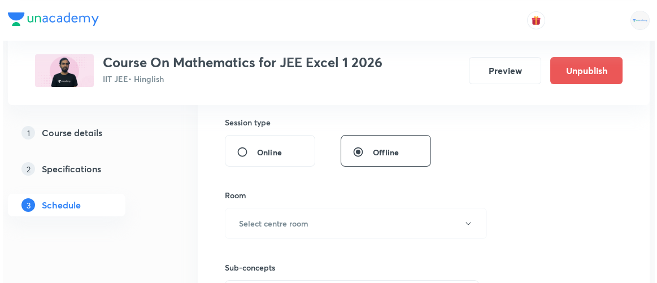
scroll to position [418, 0]
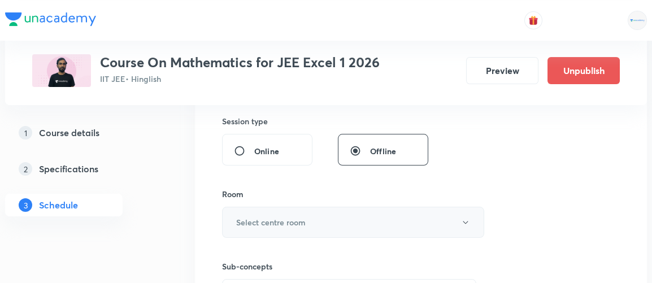
type input "85"
click at [268, 222] on h6 "Select centre room" at bounding box center [270, 222] width 69 height 12
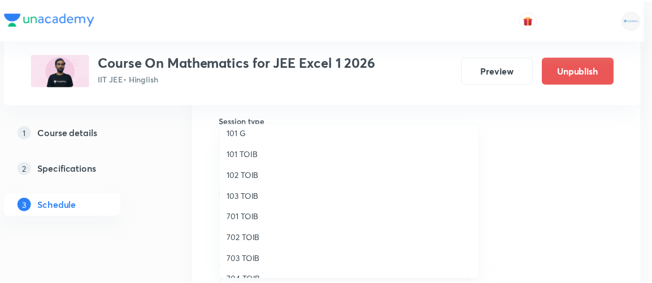
scroll to position [21, 0]
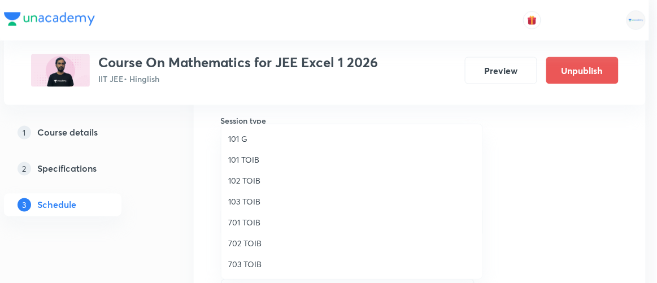
click at [234, 159] on span "101 TOIB" at bounding box center [351, 160] width 247 height 12
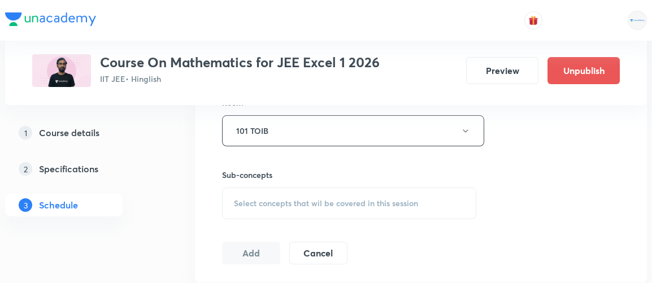
scroll to position [518, 0]
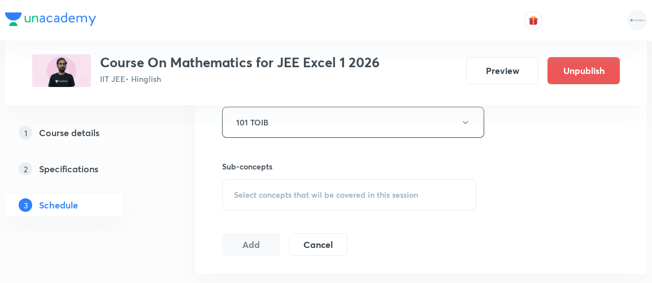
click at [317, 191] on span "Select concepts that wil be covered in this session" at bounding box center [326, 194] width 184 height 9
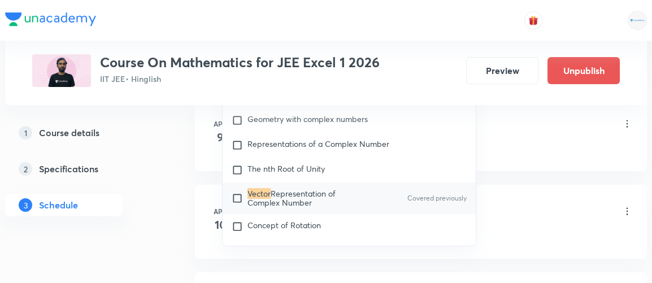
scroll to position [717, 0]
type input "vector"
click at [235, 192] on input "checkbox" at bounding box center [240, 197] width 16 height 18
checkbox input "true"
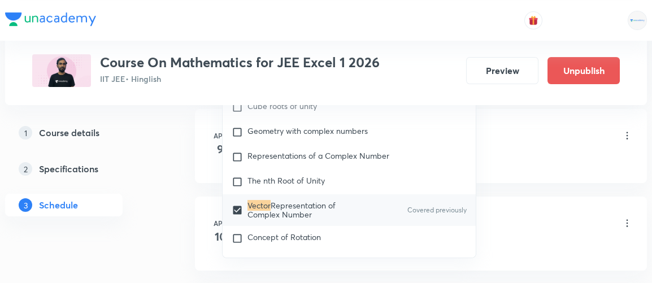
click at [147, 213] on div "1 Course details 2 Specifications 3 Schedule" at bounding box center [82, 175] width 154 height 108
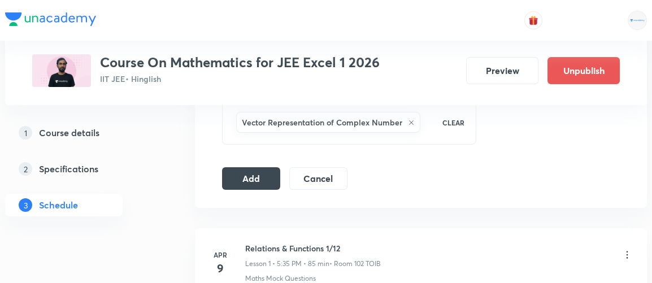
scroll to position [593, 0]
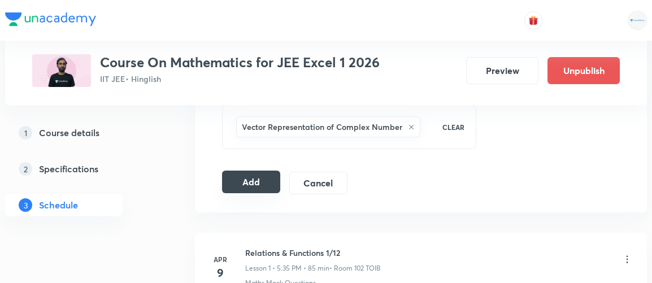
click at [254, 180] on button "Add" at bounding box center [251, 182] width 58 height 23
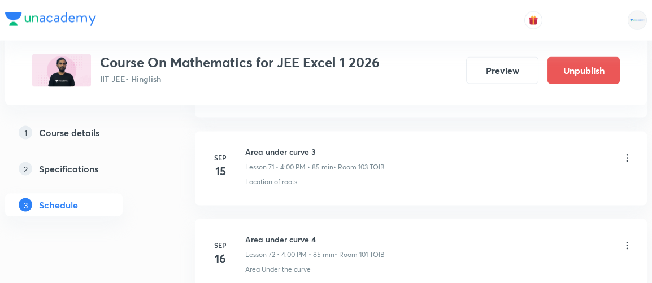
scroll to position [7433, 0]
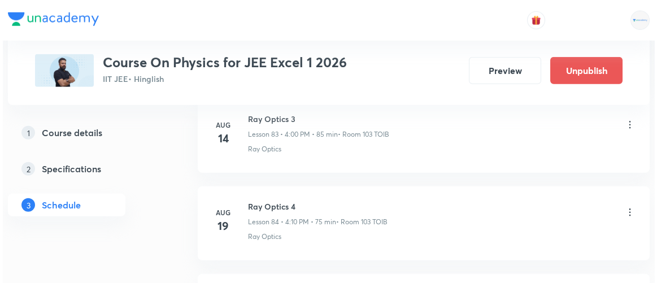
scroll to position [8997, 0]
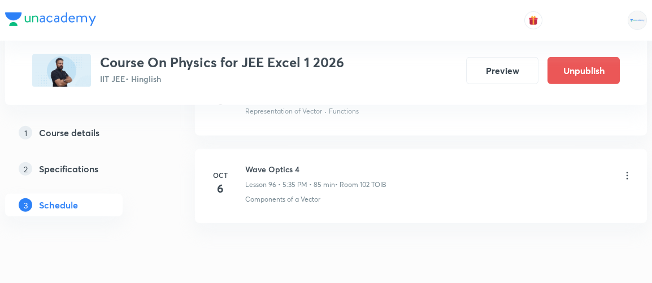
click at [625, 170] on icon at bounding box center [626, 175] width 11 height 11
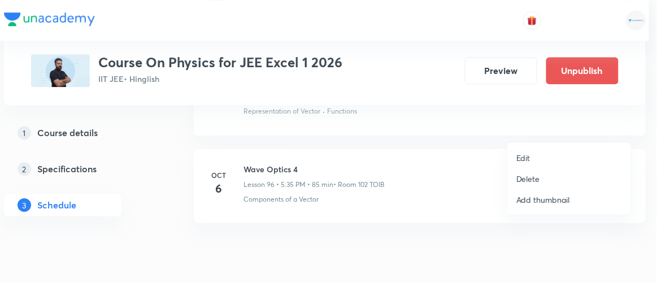
click at [525, 160] on p "Edit" at bounding box center [523, 158] width 14 height 12
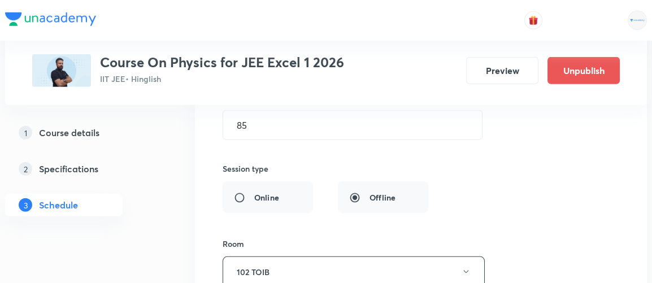
scroll to position [8703, 0]
click at [457, 256] on button "102 TOIB" at bounding box center [353, 271] width 262 height 31
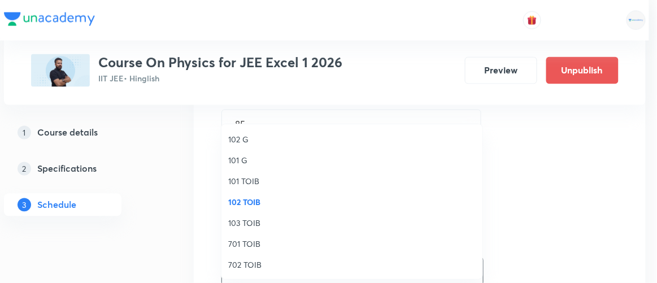
click at [238, 183] on span "101 TOIB" at bounding box center [351, 181] width 247 height 12
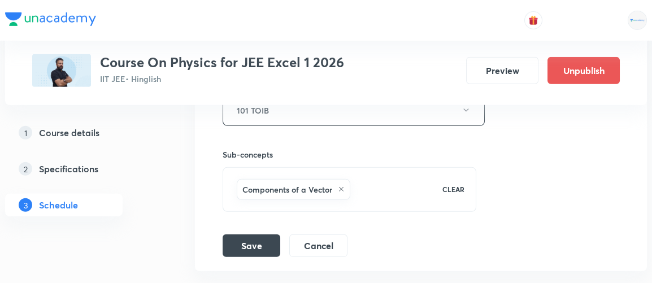
scroll to position [8871, 0]
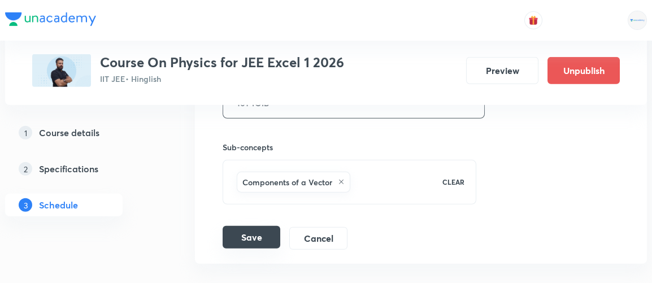
click at [258, 226] on button "Save" at bounding box center [251, 237] width 58 height 23
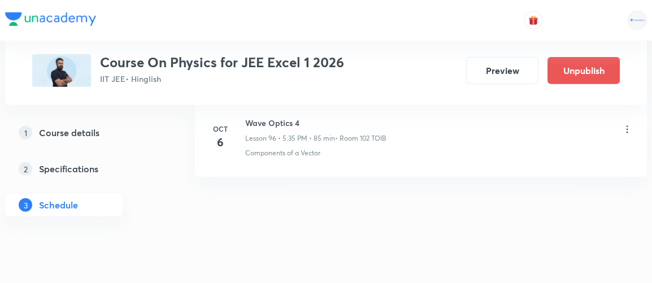
scroll to position [8479, 0]
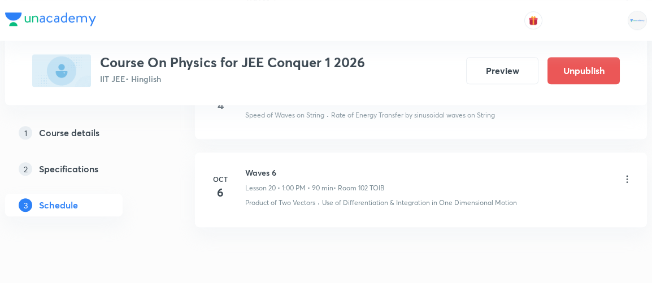
scroll to position [2363, 0]
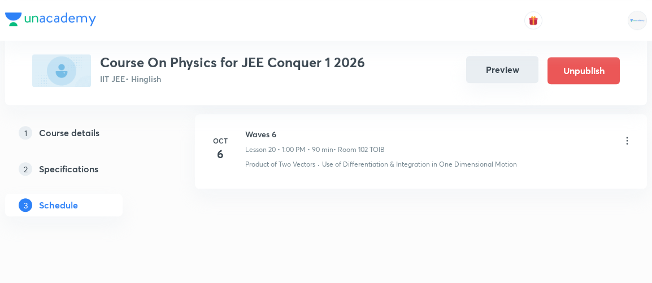
click at [491, 68] on button "Preview" at bounding box center [502, 69] width 72 height 27
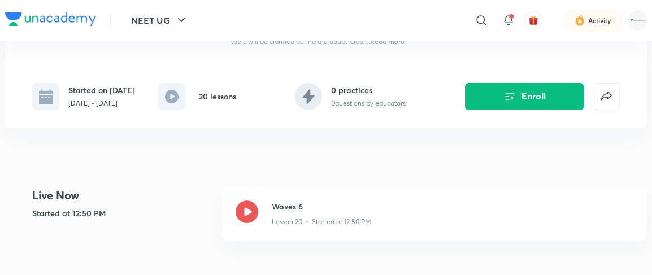
scroll to position [203, 0]
click at [268, 213] on div "Waves 6 Lesson 20 • Started at 12:50 PM" at bounding box center [434, 213] width 425 height 54
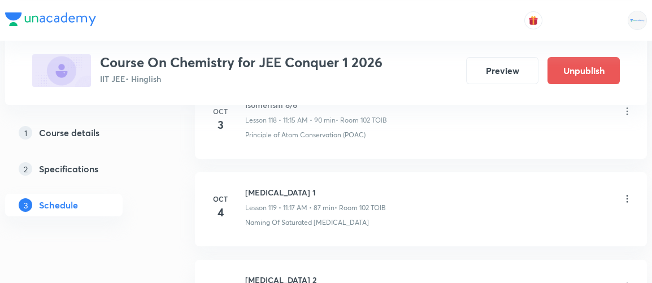
scroll to position [10985, 0]
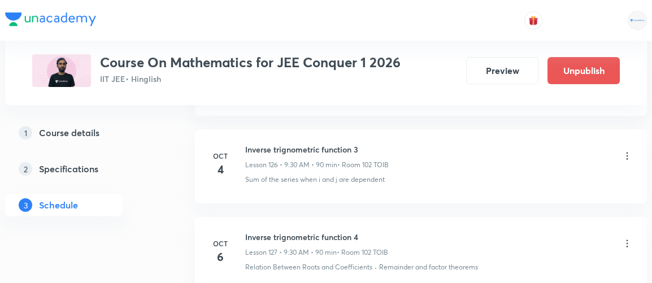
scroll to position [11704, 0]
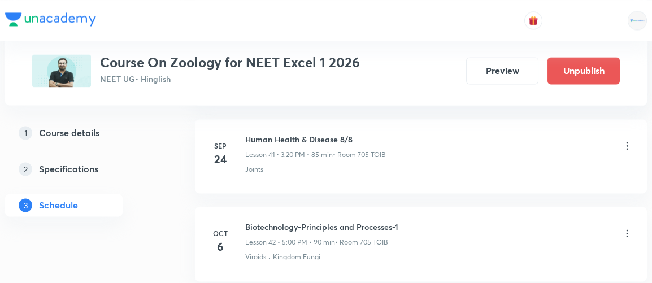
scroll to position [4198, 0]
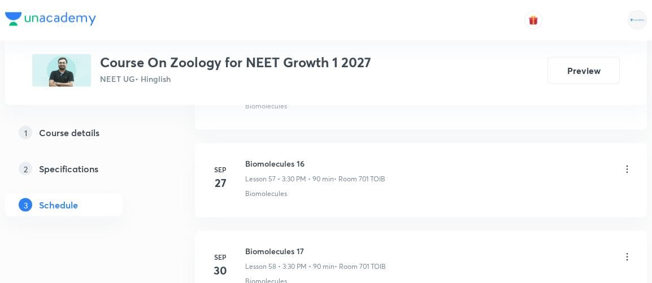
scroll to position [5575, 0]
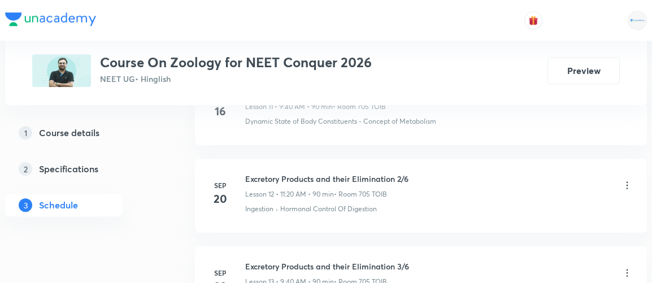
scroll to position [1616, 0]
